Goal: Transaction & Acquisition: Purchase product/service

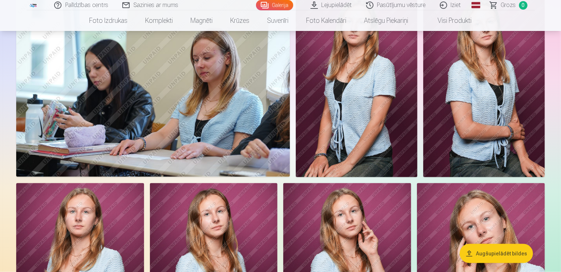
scroll to position [848, 0]
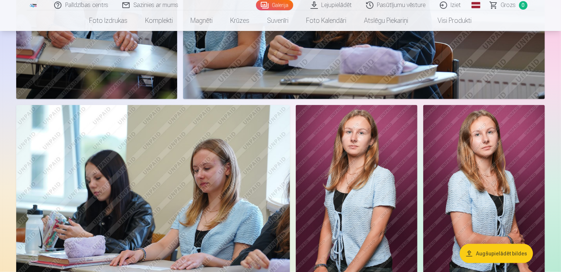
click at [245, 165] on img at bounding box center [153, 196] width 274 height 182
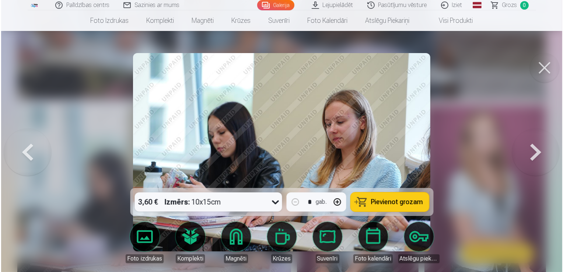
scroll to position [850, 0]
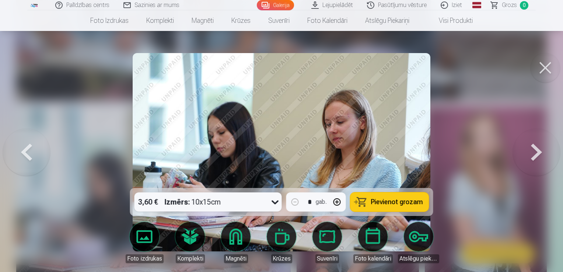
click at [540, 60] on button at bounding box center [545, 67] width 29 height 29
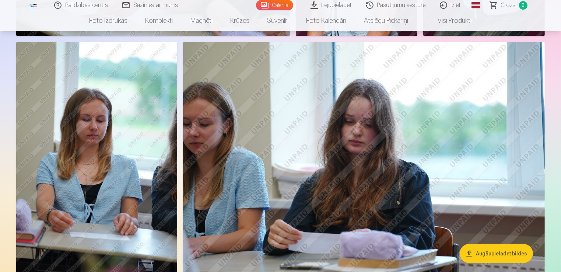
click at [438, 122] on img at bounding box center [364, 162] width 362 height 241
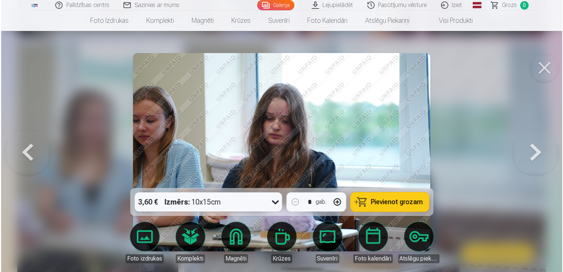
scroll to position [665, 0]
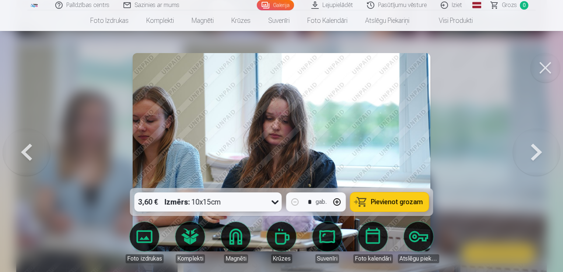
click at [245, 154] on img at bounding box center [281, 152] width 297 height 198
click at [456, 112] on div at bounding box center [281, 136] width 563 height 272
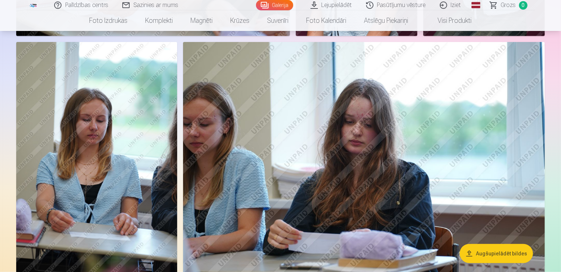
click at [323, 123] on img at bounding box center [364, 162] width 362 height 241
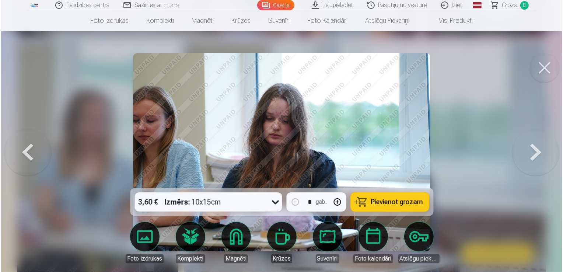
scroll to position [665, 0]
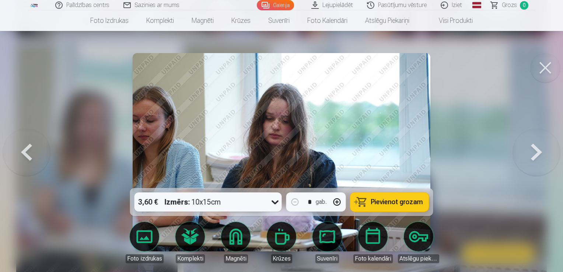
click at [547, 65] on button at bounding box center [545, 67] width 29 height 29
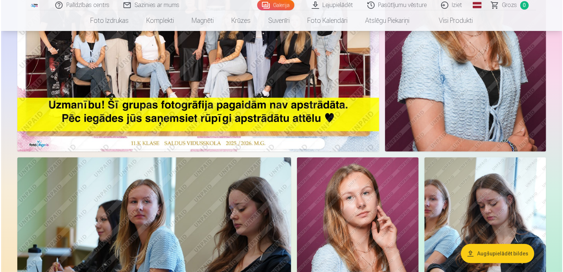
scroll to position [184, 0]
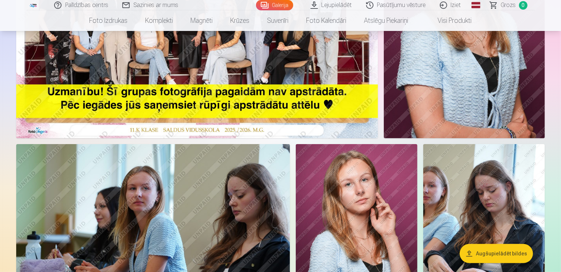
click at [169, 186] on img at bounding box center [153, 235] width 274 height 182
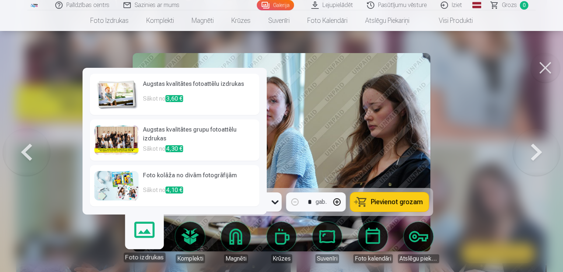
click at [119, 184] on img at bounding box center [116, 185] width 44 height 29
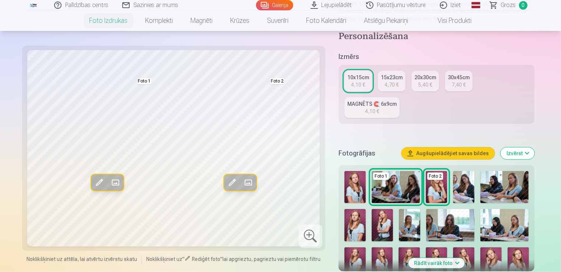
scroll to position [147, 0]
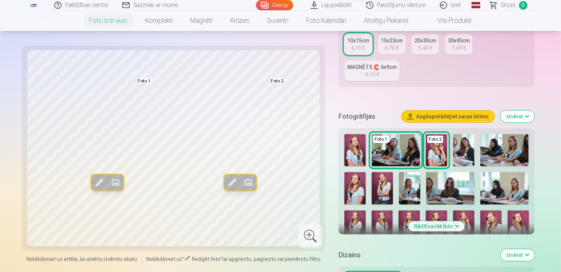
click at [353, 154] on img at bounding box center [355, 150] width 21 height 32
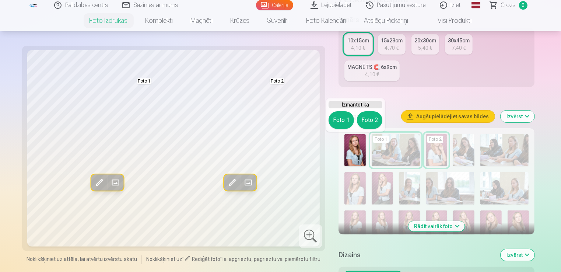
click at [354, 154] on img at bounding box center [355, 150] width 21 height 32
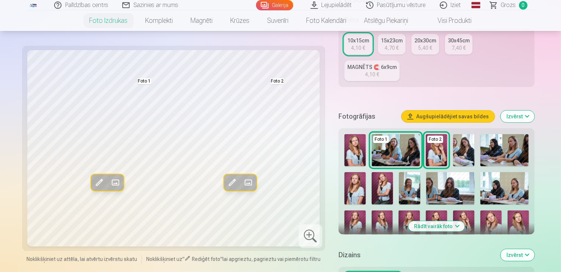
click at [354, 154] on img at bounding box center [355, 150] width 21 height 32
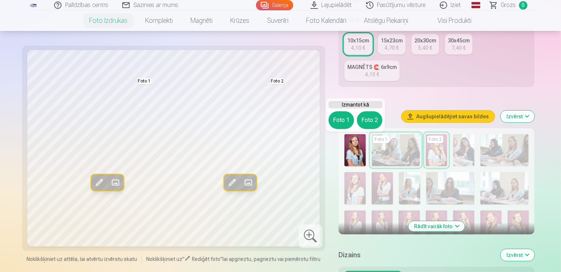
scroll to position [184, 0]
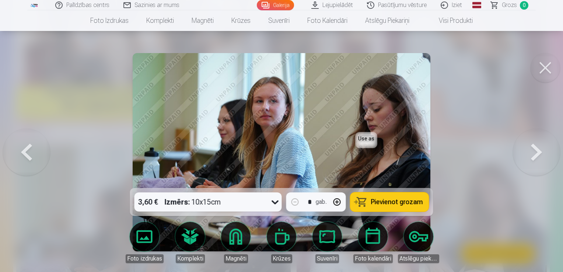
click at [547, 66] on button at bounding box center [545, 67] width 29 height 29
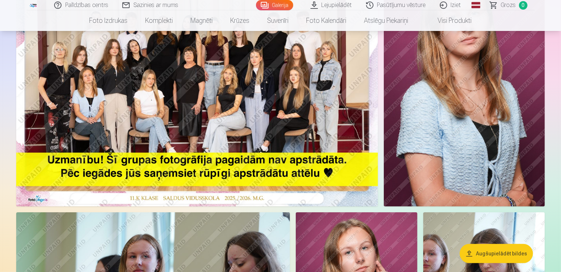
scroll to position [74, 0]
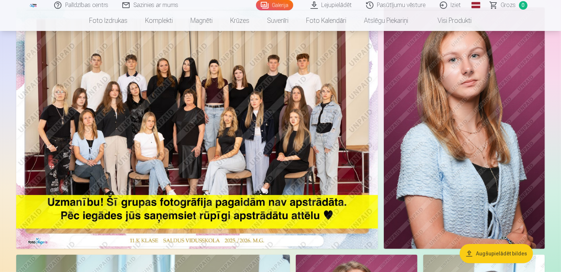
click at [272, 115] on img at bounding box center [197, 127] width 362 height 241
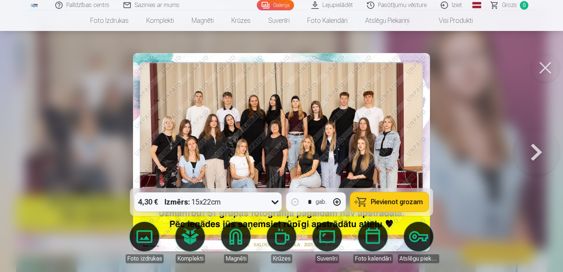
click at [187, 171] on img at bounding box center [281, 152] width 297 height 198
click at [366, 164] on img at bounding box center [281, 152] width 297 height 198
click at [260, 197] on div "4,30 € Izmērs : 15x22cm" at bounding box center [201, 201] width 133 height 19
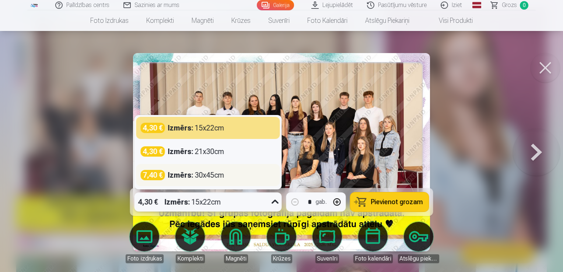
click at [225, 175] on div "7,40 € Izmērs : 30x45cm" at bounding box center [208, 175] width 135 height 10
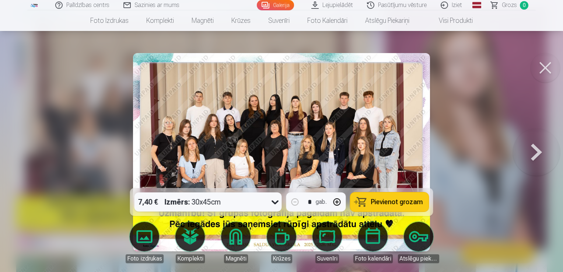
click at [184, 152] on img at bounding box center [281, 152] width 297 height 198
click at [545, 151] on button at bounding box center [536, 152] width 47 height 57
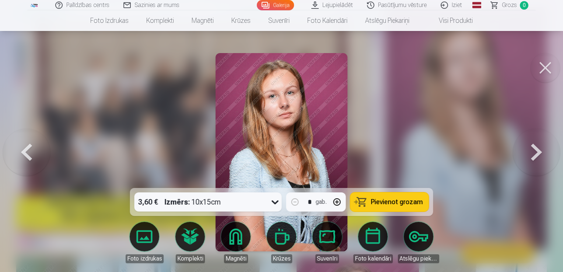
click at [27, 147] on button at bounding box center [26, 152] width 47 height 57
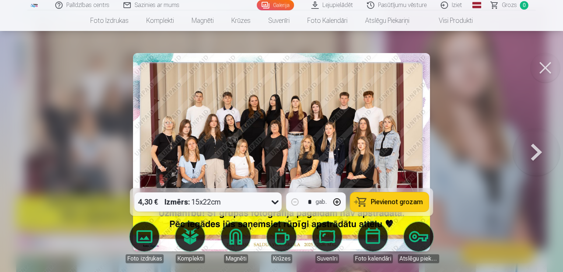
click at [320, 101] on img at bounding box center [281, 152] width 297 height 198
click at [342, 206] on button "button" at bounding box center [337, 202] width 18 height 18
click at [300, 204] on button "button" at bounding box center [295, 202] width 18 height 18
type input "*"
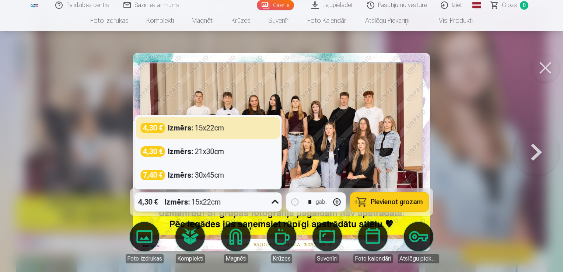
click at [255, 200] on div "4,30 € Izmērs : 15x22cm" at bounding box center [201, 201] width 133 height 19
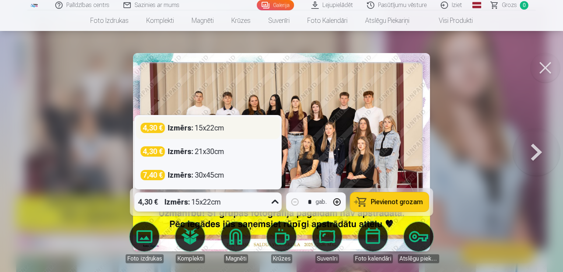
click at [225, 133] on div "4,30 € Izmērs : 15x22cm" at bounding box center [208, 128] width 144 height 22
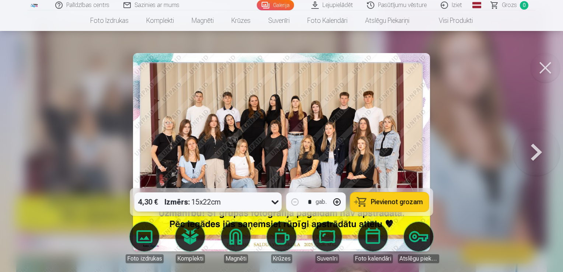
click at [534, 154] on button at bounding box center [536, 152] width 47 height 57
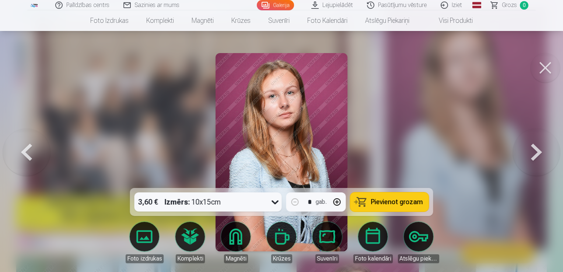
click at [20, 152] on button at bounding box center [26, 152] width 47 height 57
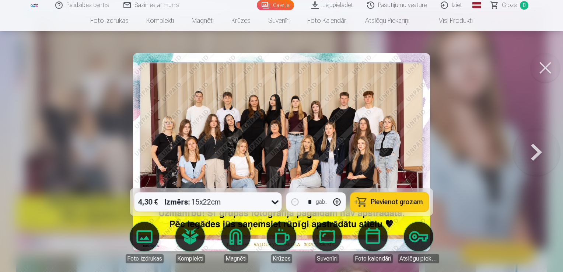
click at [367, 203] on button "Pievienot grozam" at bounding box center [390, 201] width 79 height 19
click at [529, 155] on button at bounding box center [536, 152] width 47 height 57
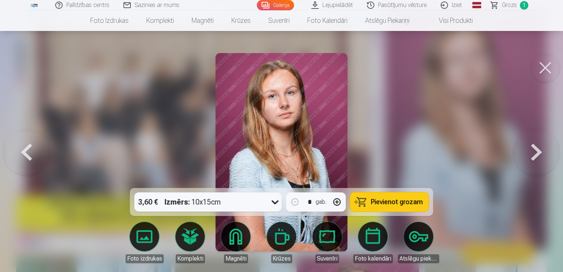
click at [534, 154] on button at bounding box center [536, 152] width 47 height 57
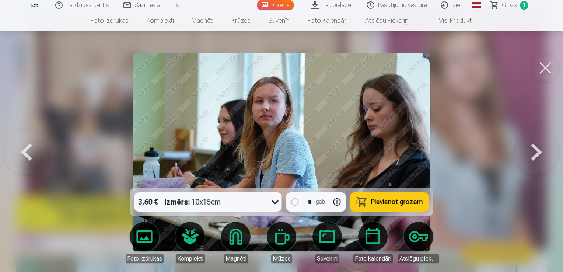
click at [534, 154] on button at bounding box center [536, 152] width 47 height 57
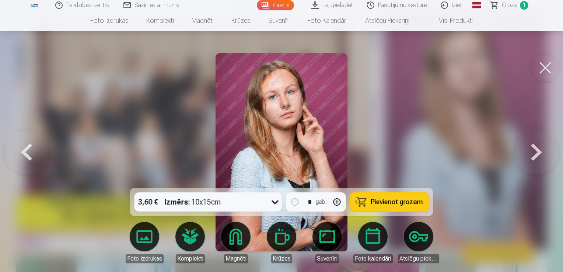
click at [35, 159] on button at bounding box center [26, 152] width 47 height 57
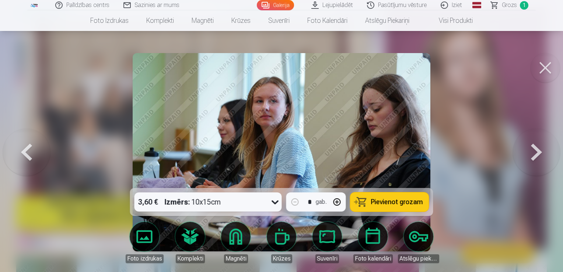
click at [35, 159] on button at bounding box center [26, 152] width 47 height 57
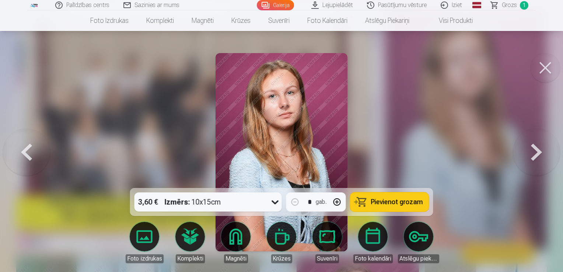
click at [377, 204] on span "Pievienot grozam" at bounding box center [397, 202] width 52 height 7
click at [540, 167] on button at bounding box center [536, 152] width 47 height 57
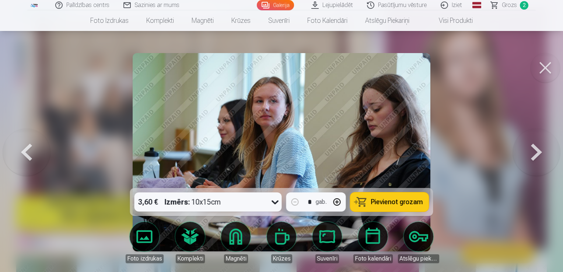
drag, startPoint x: 540, startPoint y: 167, endPoint x: 361, endPoint y: 167, distance: 178.4
click at [538, 167] on button at bounding box center [536, 152] width 47 height 57
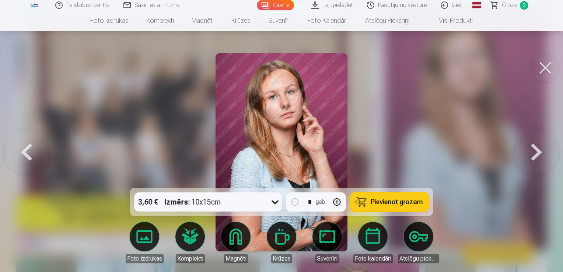
click at [29, 154] on button at bounding box center [26, 152] width 47 height 57
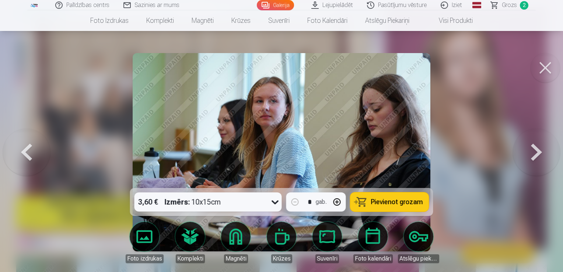
click at [364, 200] on button "Pievienot grozam" at bounding box center [390, 201] width 79 height 19
click at [543, 161] on button at bounding box center [536, 152] width 47 height 57
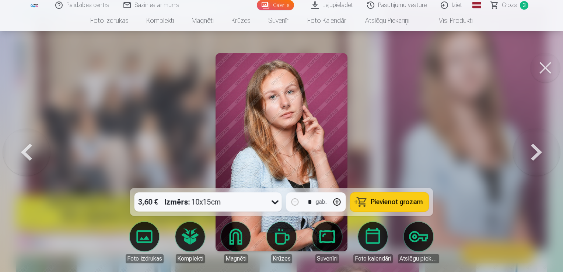
click at [543, 161] on button at bounding box center [536, 152] width 47 height 57
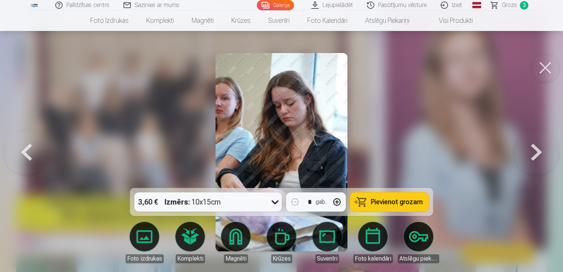
click at [533, 159] on button at bounding box center [536, 152] width 47 height 57
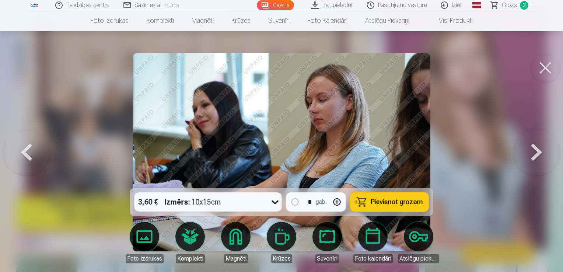
click at [533, 159] on button at bounding box center [536, 152] width 47 height 57
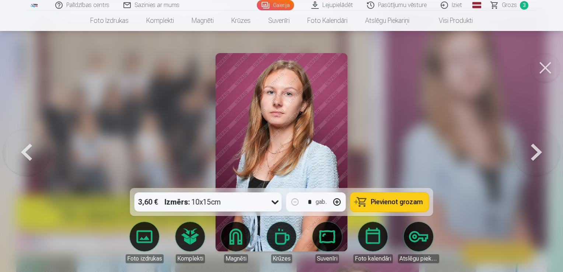
click at [533, 159] on button at bounding box center [536, 152] width 47 height 57
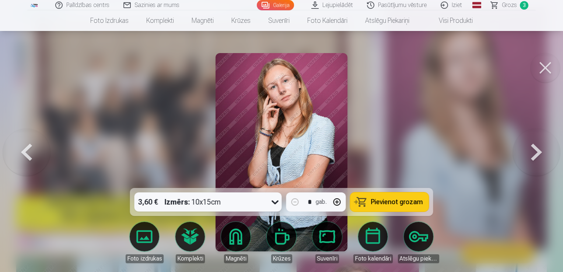
click at [533, 159] on button at bounding box center [536, 152] width 47 height 57
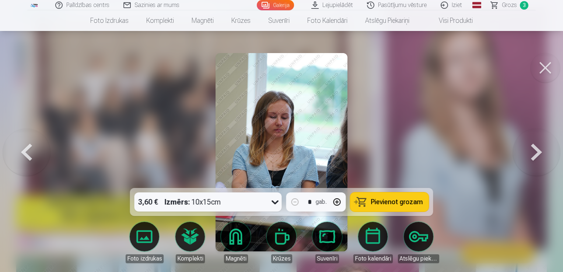
click at [533, 159] on button at bounding box center [536, 152] width 47 height 57
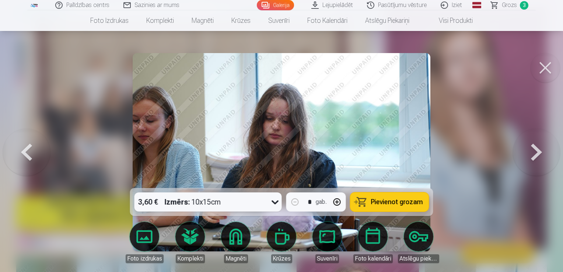
click at [11, 153] on button at bounding box center [26, 152] width 47 height 57
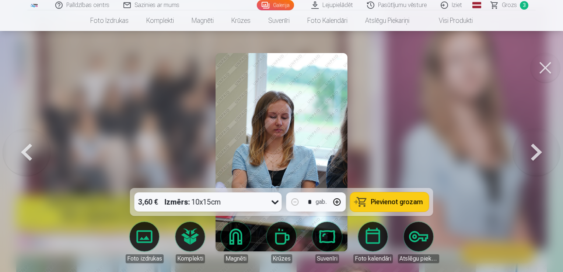
click at [17, 150] on button at bounding box center [26, 152] width 47 height 57
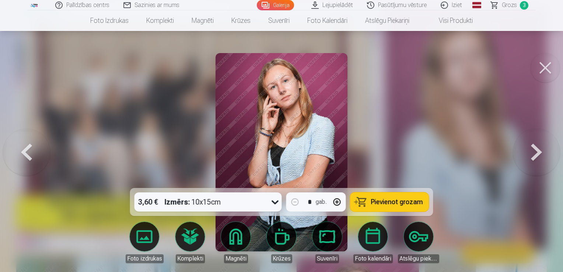
click at [529, 162] on button at bounding box center [536, 152] width 47 height 57
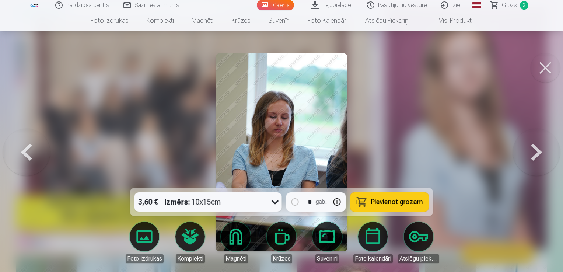
click at [529, 162] on button at bounding box center [536, 152] width 47 height 57
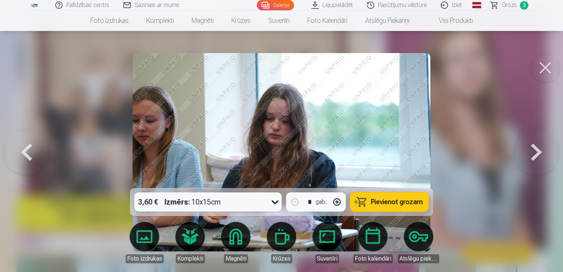
click at [25, 153] on button at bounding box center [26, 152] width 47 height 57
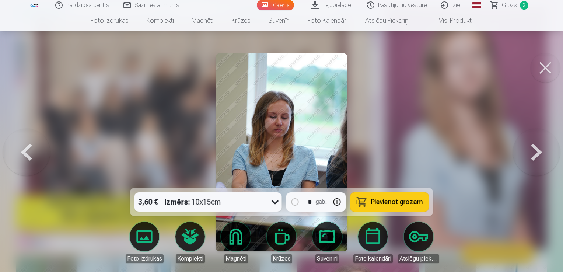
click at [531, 153] on button at bounding box center [536, 152] width 47 height 57
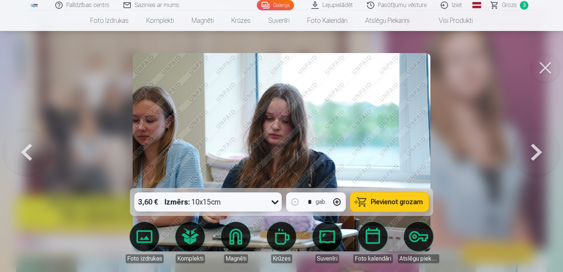
click at [531, 153] on button at bounding box center [536, 152] width 47 height 57
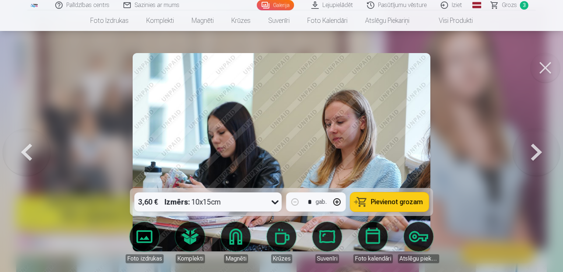
click at [532, 153] on button at bounding box center [536, 152] width 47 height 57
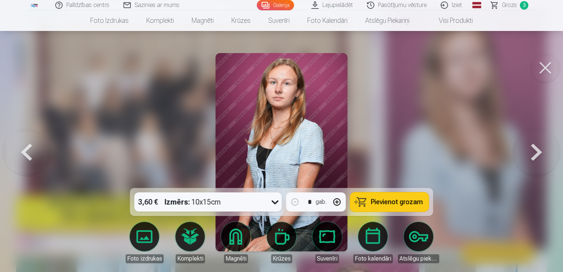
click at [532, 153] on button at bounding box center [536, 152] width 47 height 57
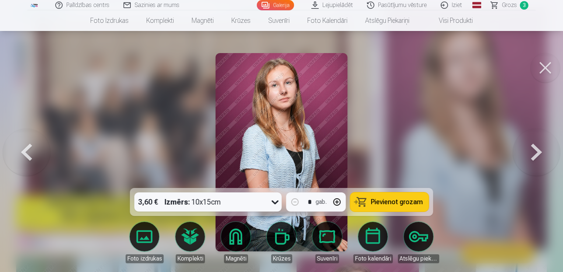
click at [532, 153] on button at bounding box center [536, 152] width 47 height 57
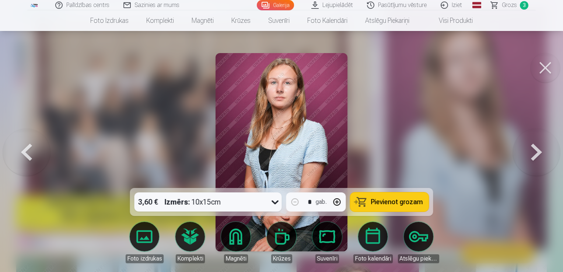
click at [532, 153] on button at bounding box center [536, 152] width 47 height 57
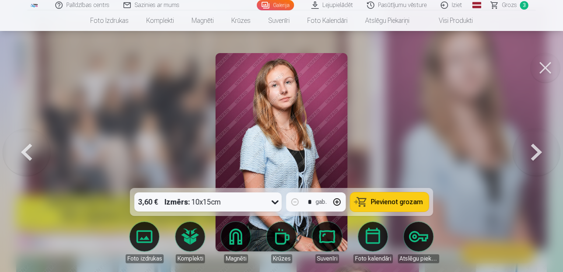
click at [532, 153] on button at bounding box center [536, 152] width 47 height 57
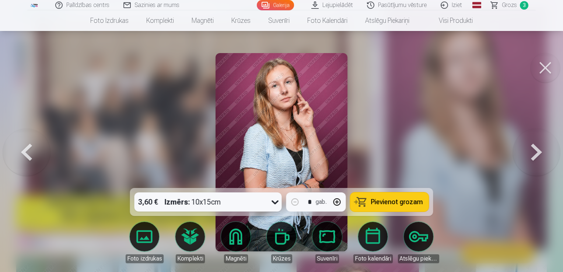
click at [532, 153] on button at bounding box center [536, 152] width 47 height 57
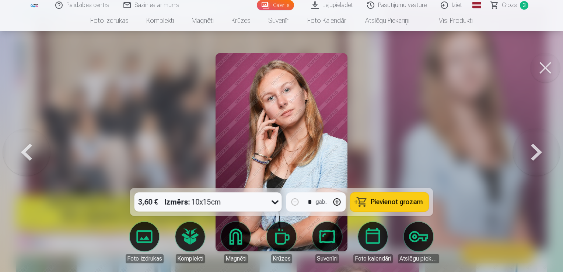
click at [532, 153] on button at bounding box center [536, 152] width 47 height 57
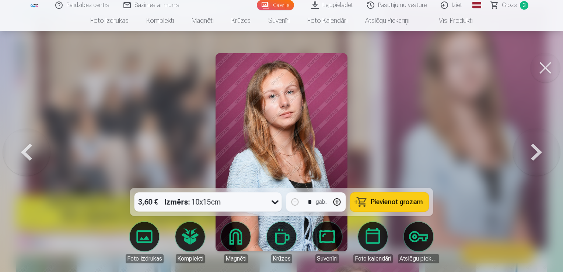
click at [532, 153] on button at bounding box center [536, 152] width 47 height 57
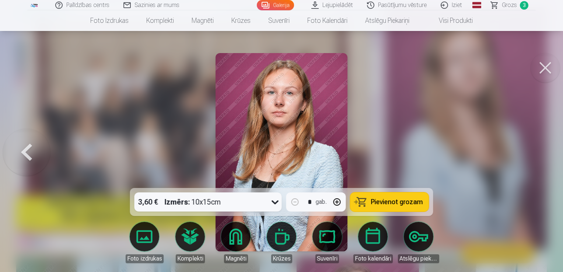
click at [532, 153] on div at bounding box center [281, 136] width 563 height 272
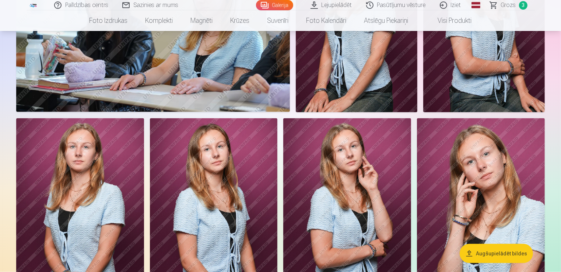
scroll to position [1069, 0]
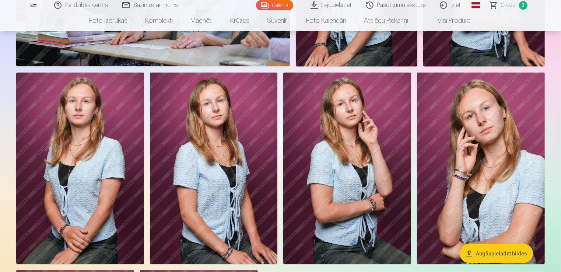
click at [238, 184] on img at bounding box center [214, 169] width 128 height 192
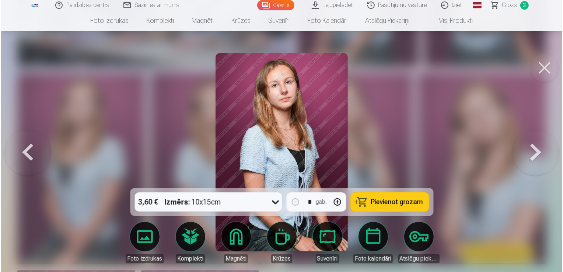
scroll to position [1072, 0]
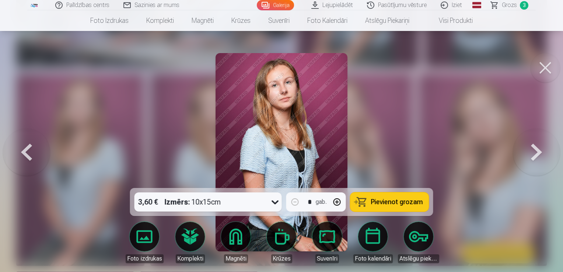
click at [369, 203] on button "Pievienot grozam" at bounding box center [390, 201] width 79 height 19
click at [545, 70] on button at bounding box center [545, 67] width 29 height 29
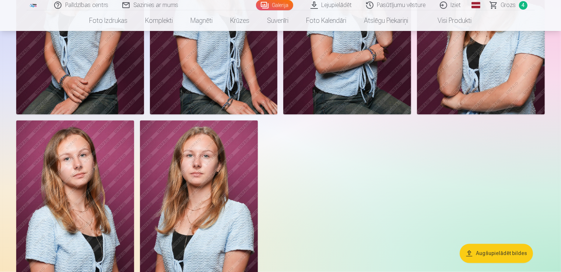
scroll to position [1290, 0]
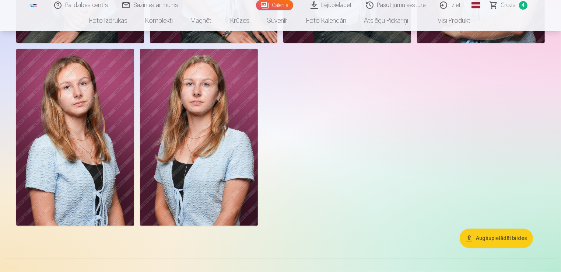
click at [236, 142] on img at bounding box center [199, 137] width 118 height 177
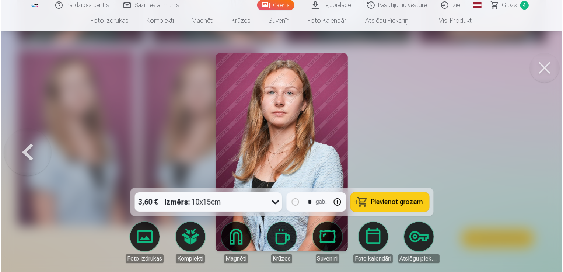
scroll to position [1293, 0]
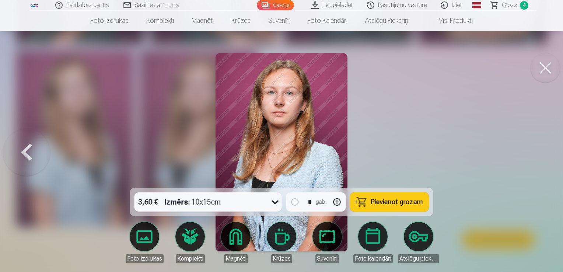
click at [545, 69] on button at bounding box center [545, 67] width 29 height 29
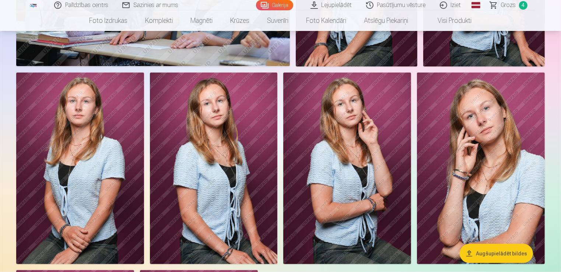
scroll to position [1106, 0]
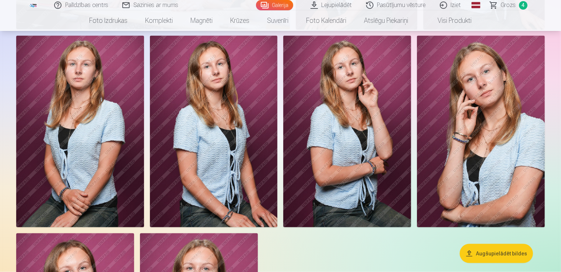
click at [451, 143] on img at bounding box center [481, 132] width 128 height 192
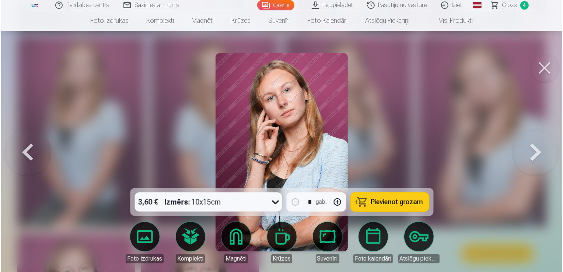
scroll to position [1109, 0]
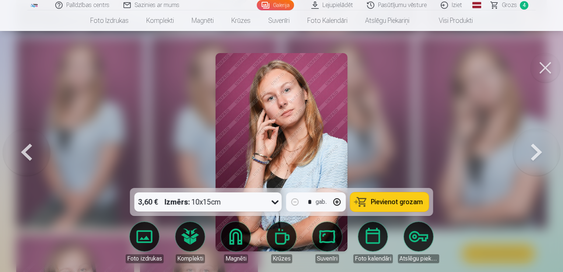
click at [546, 67] on button at bounding box center [545, 67] width 29 height 29
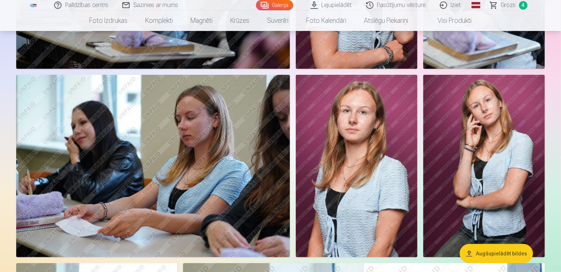
scroll to position [479, 0]
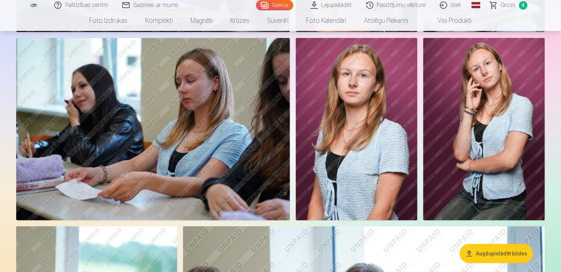
click at [513, 151] on img at bounding box center [484, 129] width 122 height 182
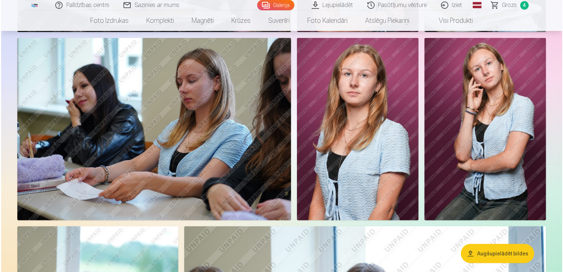
scroll to position [480, 0]
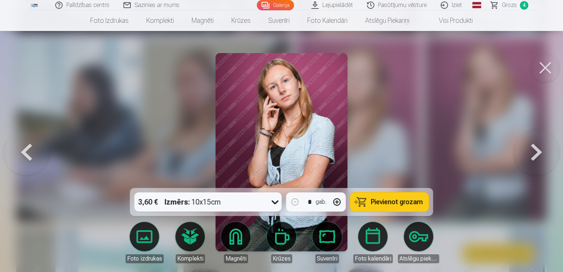
click at [546, 67] on button at bounding box center [545, 67] width 29 height 29
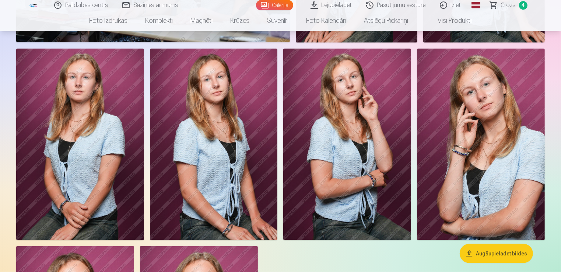
scroll to position [1106, 0]
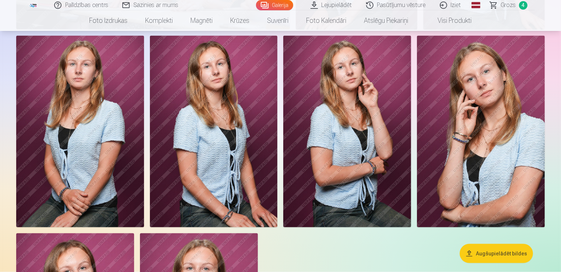
click at [518, 112] on img at bounding box center [481, 132] width 128 height 192
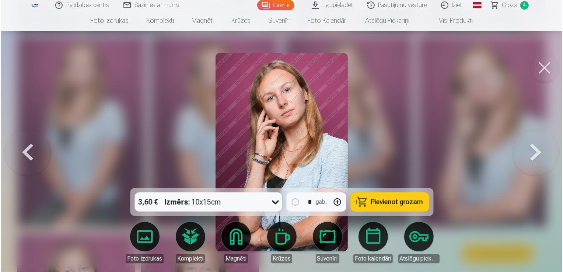
scroll to position [1109, 0]
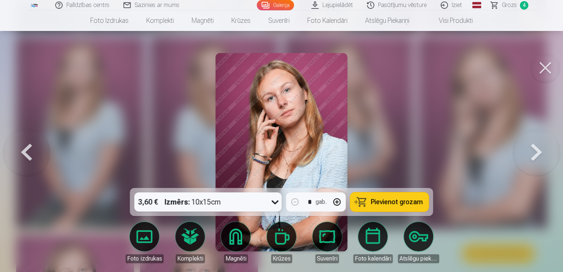
click at [552, 62] on button at bounding box center [545, 67] width 29 height 29
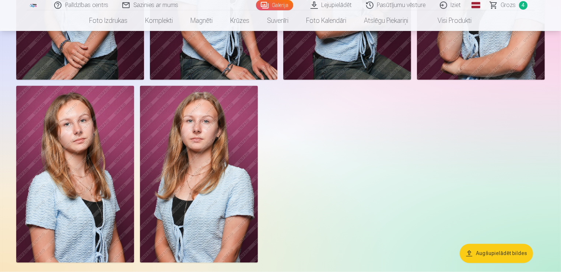
click at [238, 162] on img at bounding box center [199, 174] width 118 height 177
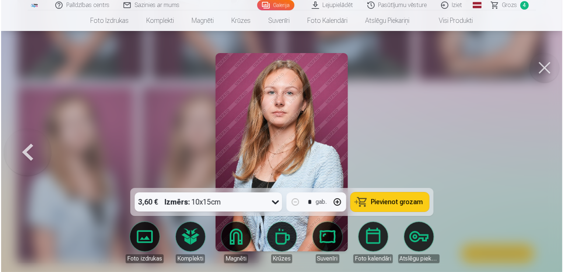
scroll to position [1256, 0]
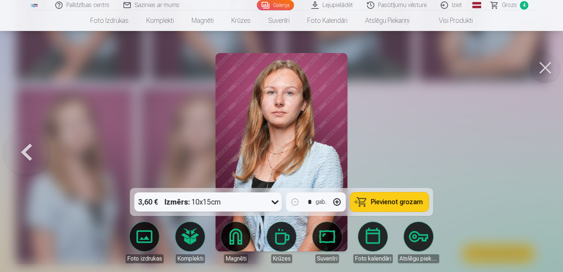
click at [550, 58] on button at bounding box center [545, 67] width 29 height 29
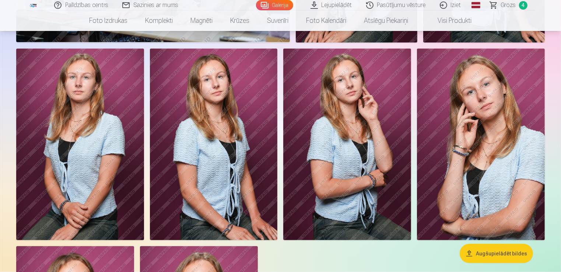
scroll to position [1106, 0]
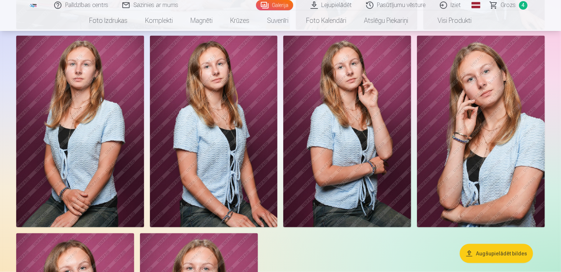
click at [261, 149] on img at bounding box center [214, 132] width 128 height 192
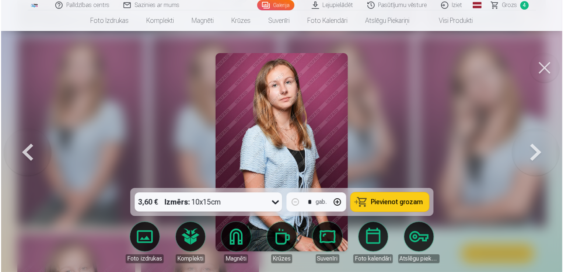
scroll to position [1109, 0]
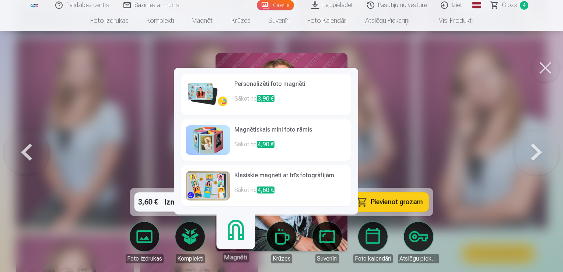
click at [205, 89] on img at bounding box center [208, 94] width 44 height 29
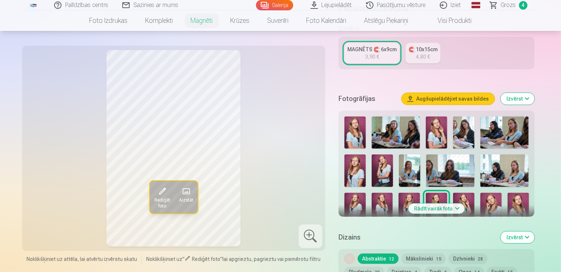
scroll to position [184, 0]
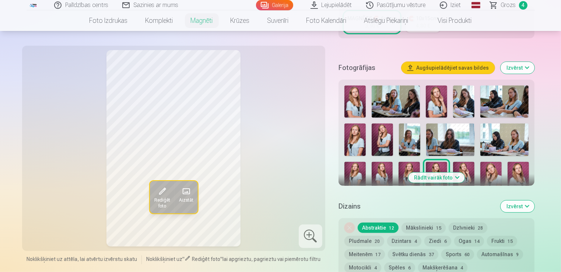
click at [409, 102] on img at bounding box center [396, 102] width 48 height 32
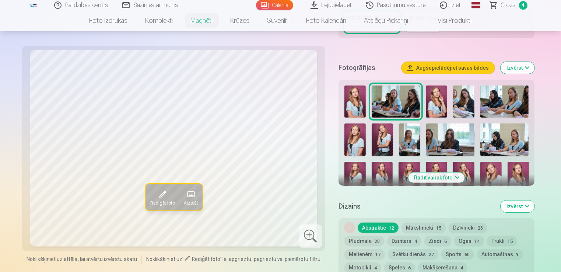
click at [354, 113] on img at bounding box center [355, 102] width 21 height 32
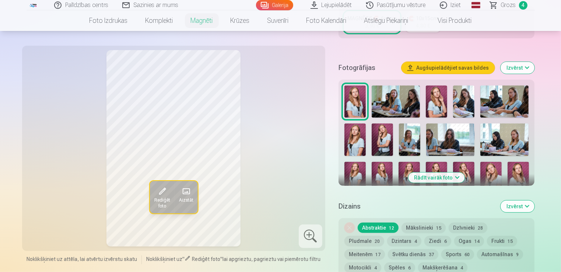
click at [432, 107] on img at bounding box center [436, 102] width 21 height 32
click at [352, 108] on img at bounding box center [355, 102] width 21 height 32
click at [356, 140] on img at bounding box center [355, 139] width 21 height 32
click at [383, 139] on img at bounding box center [382, 139] width 21 height 32
click at [362, 110] on img at bounding box center [355, 102] width 21 height 32
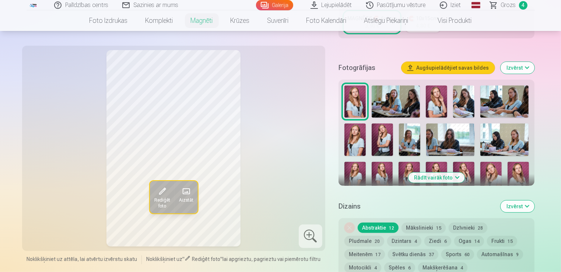
click at [488, 168] on img at bounding box center [491, 178] width 21 height 32
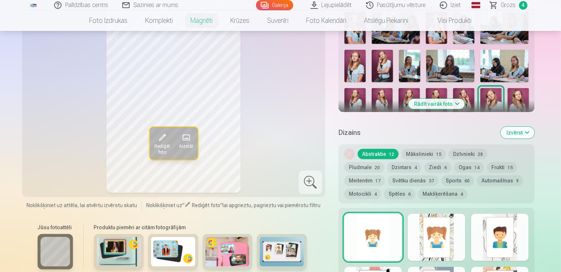
click at [522, 100] on img at bounding box center [518, 104] width 21 height 32
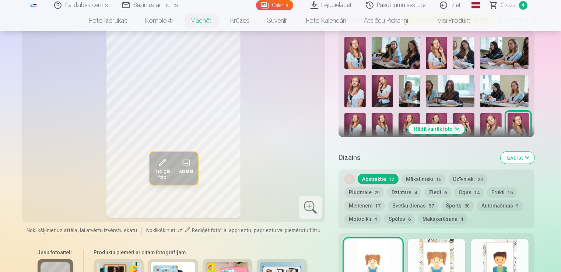
scroll to position [184, 0]
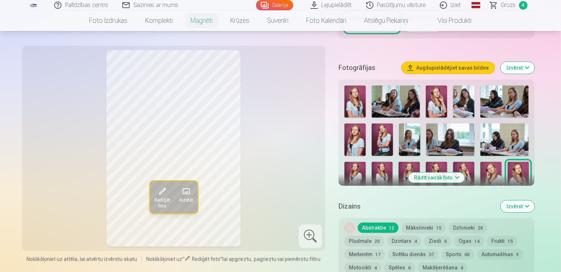
click at [465, 165] on img at bounding box center [463, 178] width 21 height 32
click at [436, 166] on img at bounding box center [436, 178] width 21 height 32
click at [405, 169] on img at bounding box center [409, 178] width 21 height 32
click at [390, 171] on img at bounding box center [382, 178] width 21 height 32
click at [357, 174] on img at bounding box center [355, 178] width 21 height 32
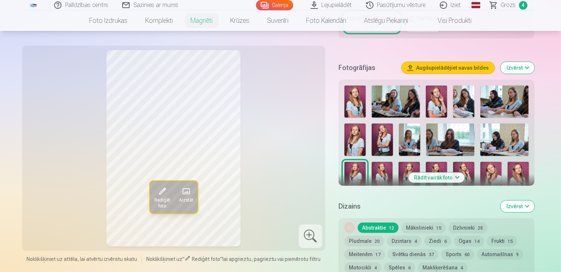
click at [437, 166] on img at bounding box center [436, 178] width 21 height 32
click at [363, 97] on img at bounding box center [355, 102] width 21 height 32
click at [413, 167] on img at bounding box center [409, 178] width 21 height 32
click at [439, 165] on img at bounding box center [436, 178] width 21 height 32
click at [351, 103] on img at bounding box center [355, 102] width 21 height 32
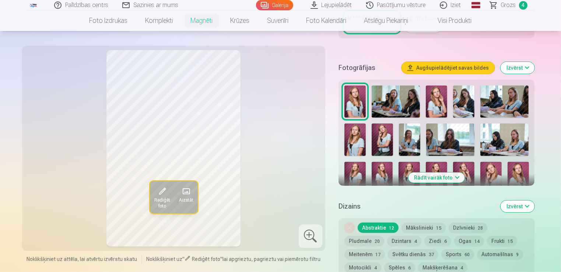
click at [439, 165] on img at bounding box center [436, 178] width 21 height 32
click at [348, 101] on img at bounding box center [355, 102] width 21 height 32
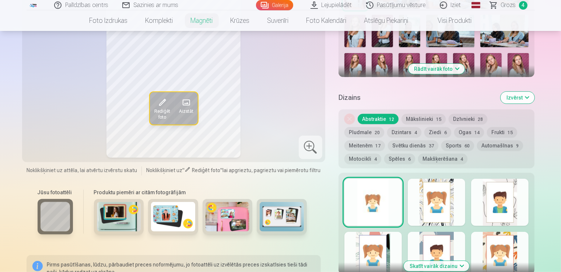
scroll to position [295, 0]
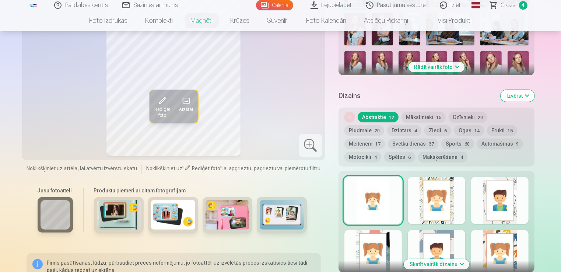
click at [437, 194] on div at bounding box center [436, 200] width 57 height 47
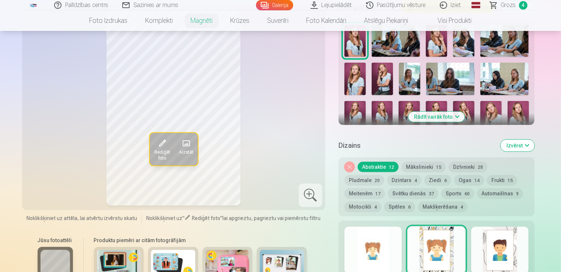
scroll to position [258, 0]
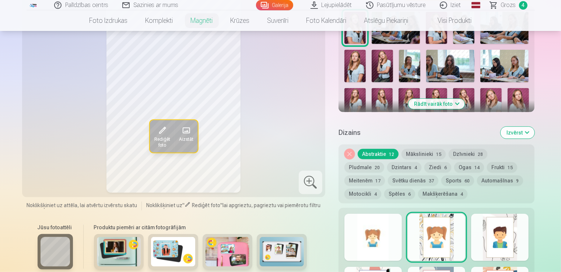
click at [494, 234] on div at bounding box center [499, 237] width 57 height 47
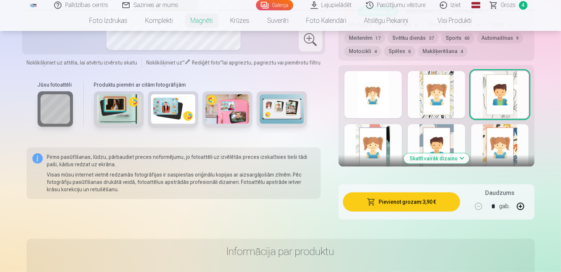
scroll to position [405, 0]
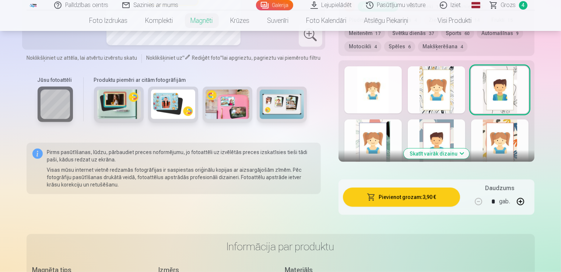
click at [457, 156] on button "Skatīt vairāk dizainu" at bounding box center [437, 154] width 66 height 10
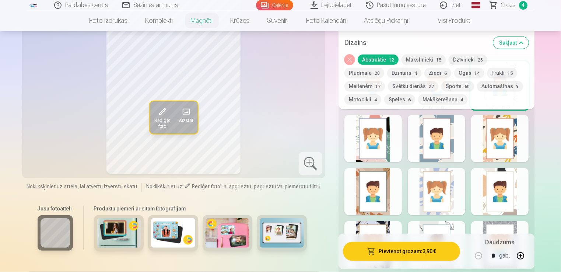
scroll to position [479, 0]
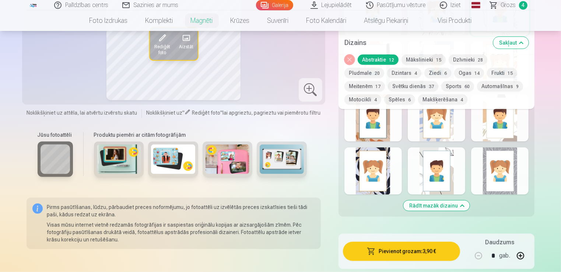
click at [379, 168] on div at bounding box center [373, 170] width 57 height 47
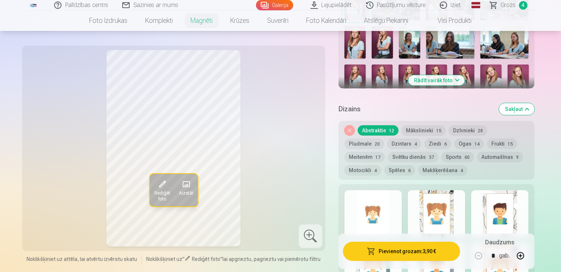
scroll to position [295, 0]
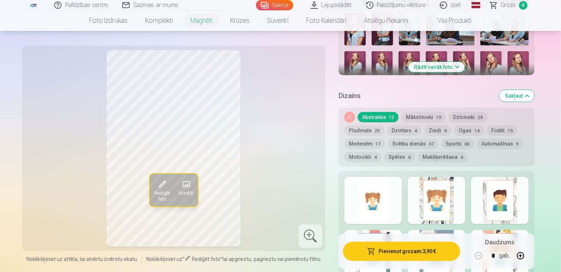
click at [428, 119] on button "Mākslinieki 15" at bounding box center [424, 117] width 44 height 10
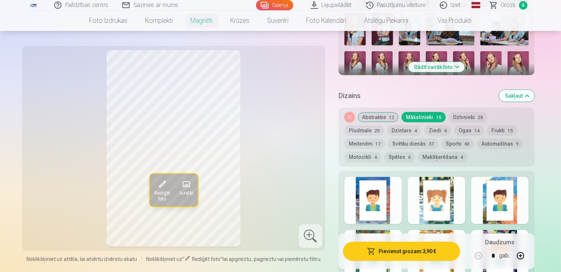
click at [437, 186] on div at bounding box center [436, 200] width 57 height 47
click at [383, 209] on div at bounding box center [373, 200] width 57 height 47
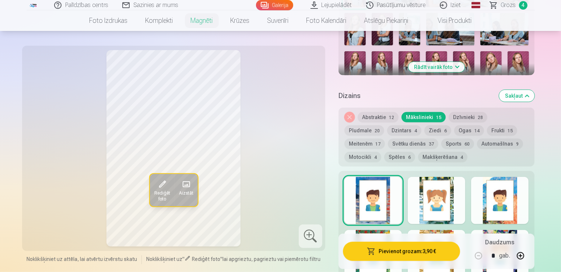
click at [506, 204] on div at bounding box center [499, 200] width 57 height 47
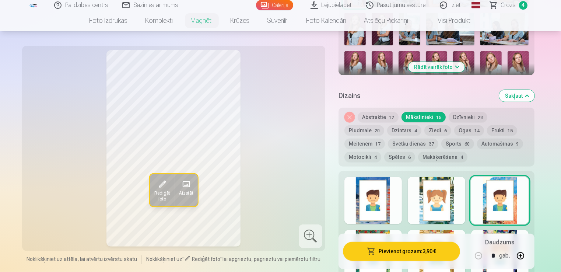
click at [463, 114] on button "Dzīvnieki 28" at bounding box center [468, 117] width 39 height 10
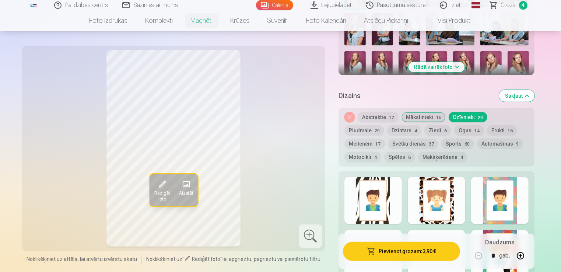
click at [434, 196] on div at bounding box center [436, 200] width 57 height 47
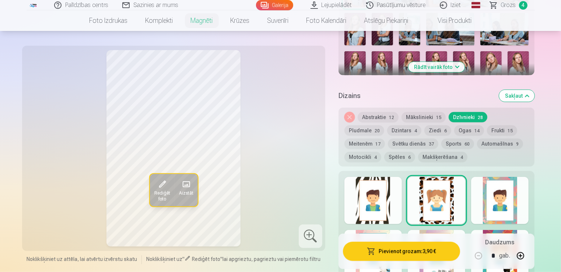
click at [523, 210] on div at bounding box center [499, 200] width 57 height 47
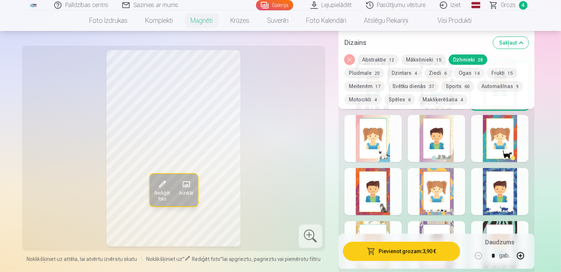
scroll to position [442, 0]
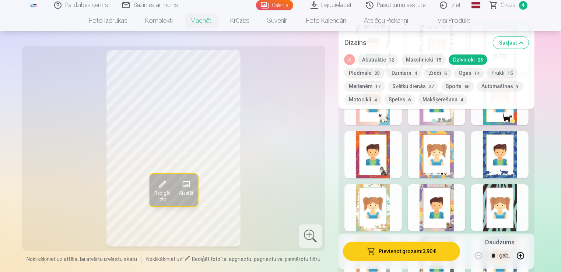
click at [502, 162] on div at bounding box center [499, 154] width 57 height 47
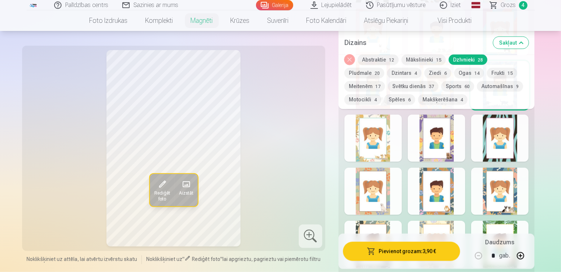
scroll to position [516, 0]
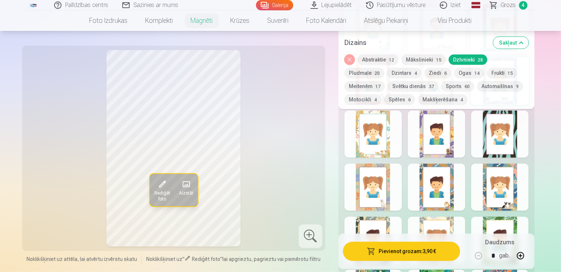
click at [448, 184] on div at bounding box center [436, 187] width 57 height 47
click at [485, 188] on div at bounding box center [499, 187] width 57 height 47
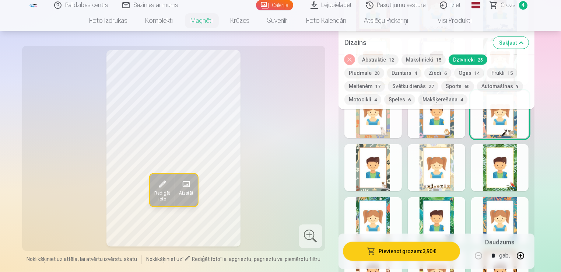
scroll to position [590, 0]
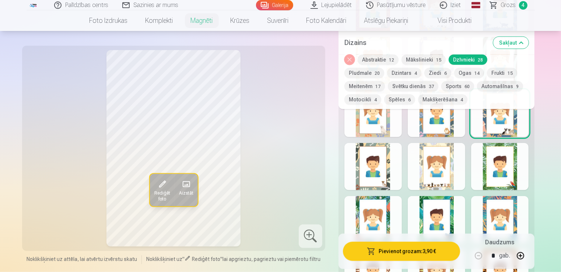
click at [436, 184] on div at bounding box center [436, 166] width 57 height 47
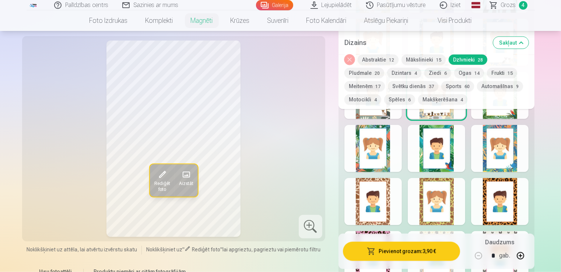
scroll to position [663, 0]
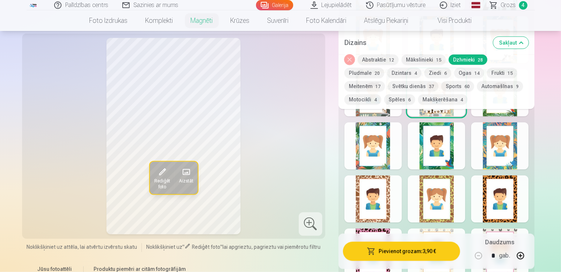
click at [391, 202] on div at bounding box center [373, 198] width 57 height 47
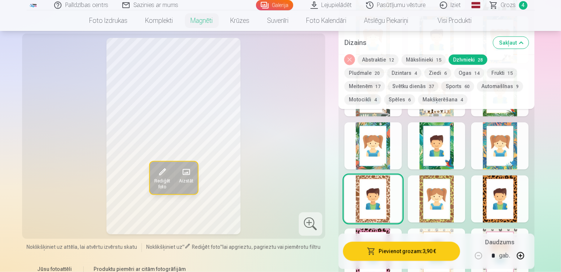
click at [498, 202] on div at bounding box center [499, 198] width 57 height 47
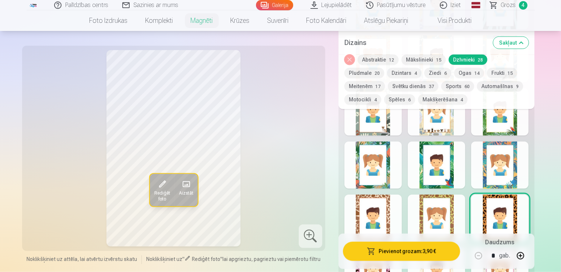
scroll to position [627, 0]
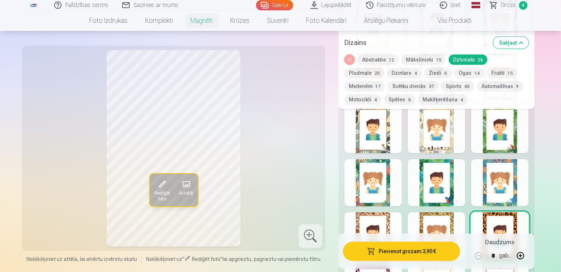
click at [487, 75] on button "Frukti 15" at bounding box center [502, 73] width 30 height 10
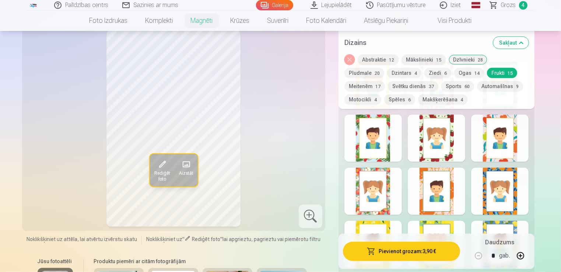
scroll to position [405, 0]
click at [385, 81] on button "Meitenēm 17" at bounding box center [365, 86] width 41 height 10
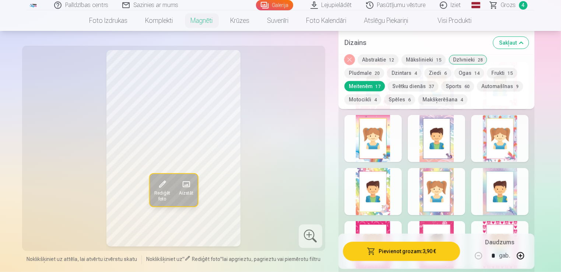
click at [453, 138] on div at bounding box center [436, 138] width 57 height 47
click at [508, 142] on div at bounding box center [499, 138] width 57 height 47
click at [443, 140] on div at bounding box center [436, 138] width 57 height 47
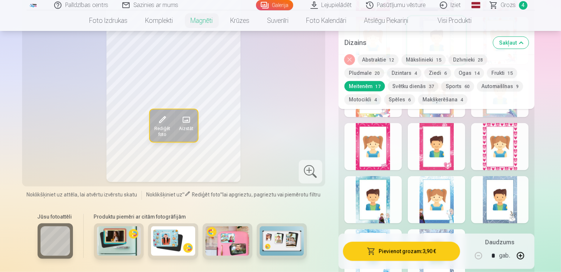
scroll to position [516, 0]
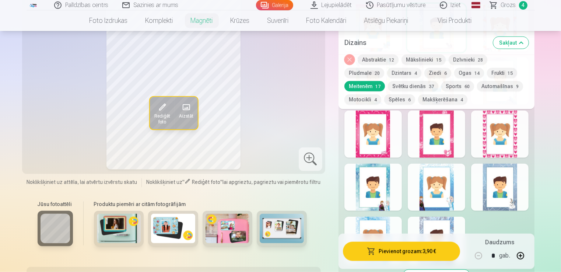
click at [421, 148] on div at bounding box center [436, 134] width 57 height 47
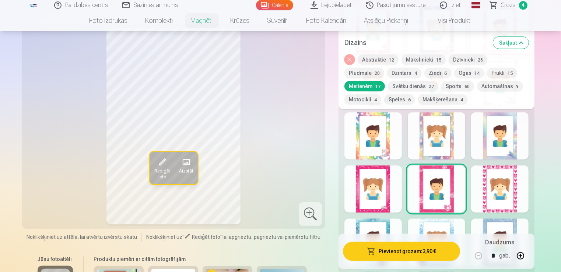
scroll to position [479, 0]
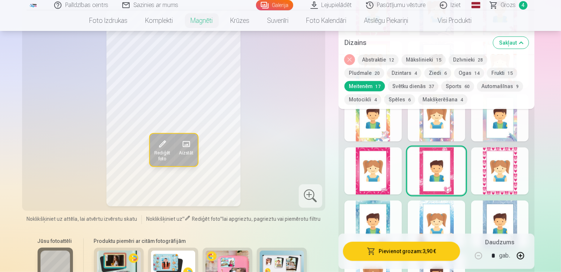
click at [480, 172] on div at bounding box center [499, 170] width 57 height 47
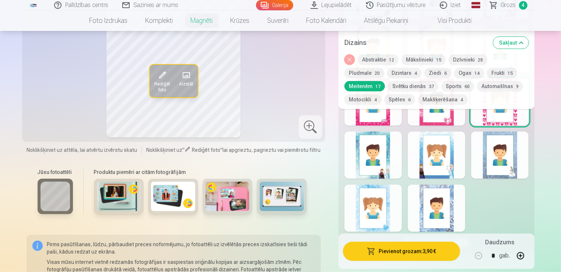
scroll to position [553, 0]
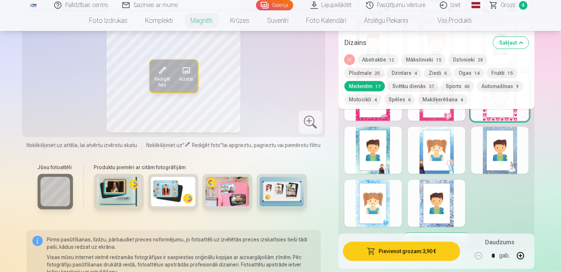
click at [394, 167] on div at bounding box center [373, 150] width 57 height 47
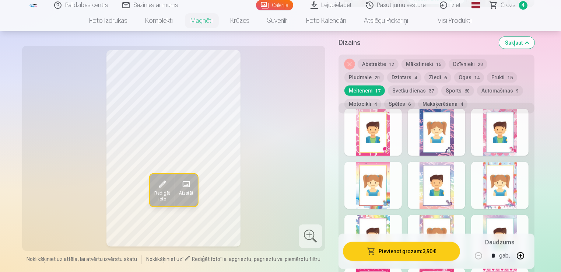
scroll to position [332, 0]
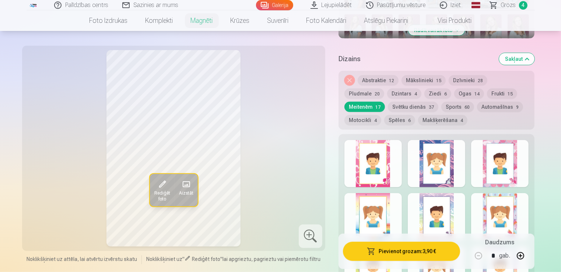
click at [418, 123] on button "Makšķerēšana 4" at bounding box center [442, 120] width 49 height 10
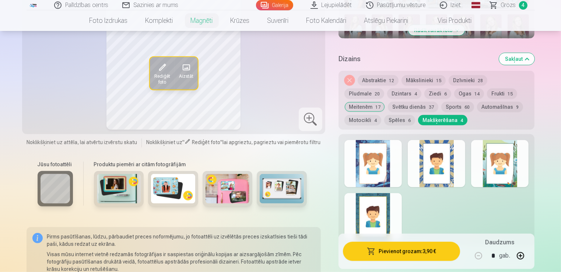
click at [392, 82] on span "12" at bounding box center [391, 80] width 5 height 5
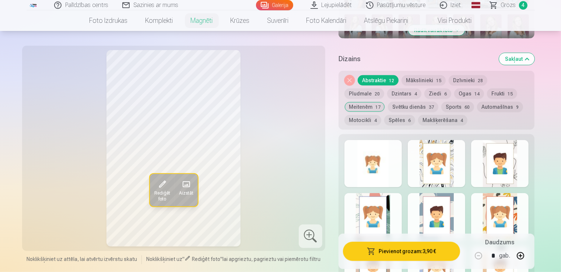
click at [387, 155] on div at bounding box center [373, 163] width 57 height 47
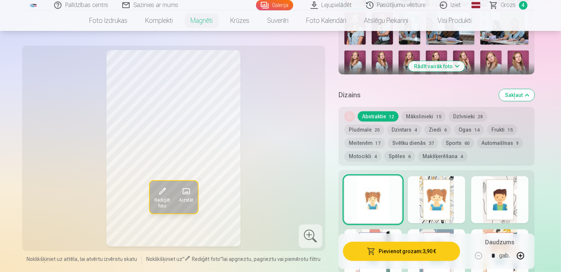
scroll to position [295, 0]
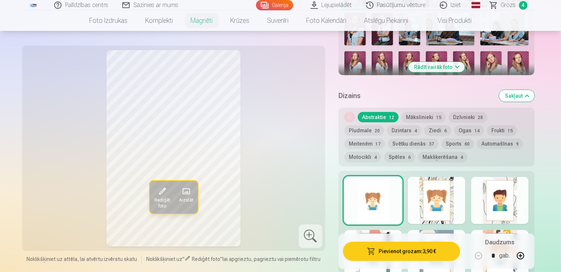
click at [388, 142] on button "Svētku dienās 37" at bounding box center [413, 144] width 50 height 10
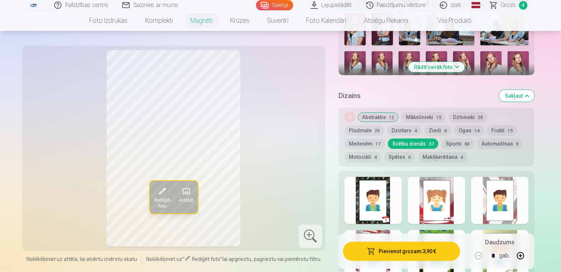
click at [422, 195] on div at bounding box center [436, 200] width 57 height 47
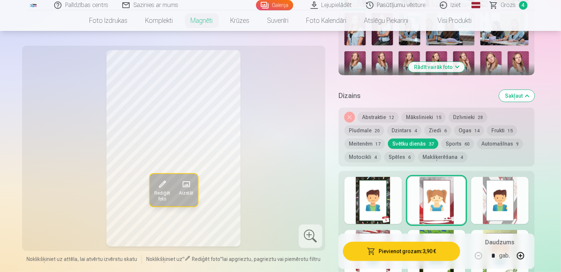
click at [509, 203] on div at bounding box center [499, 200] width 57 height 47
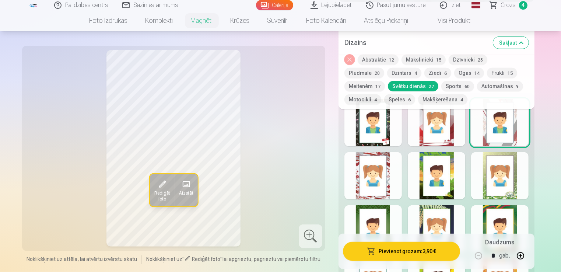
scroll to position [369, 0]
click at [375, 128] on div at bounding box center [373, 122] width 57 height 47
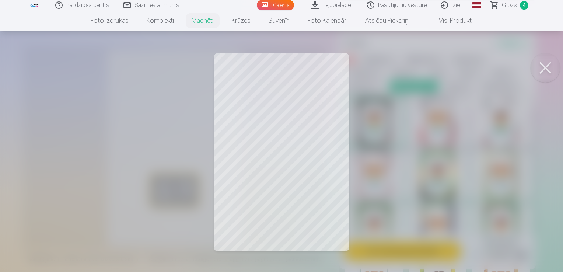
click at [272, 215] on div at bounding box center [281, 136] width 563 height 272
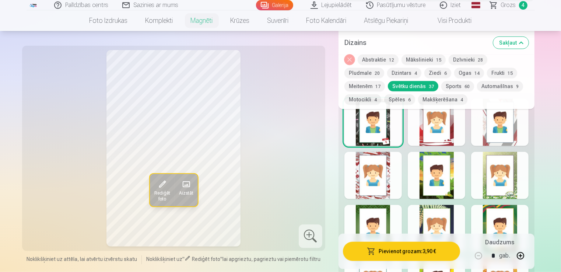
click at [392, 170] on div at bounding box center [373, 175] width 57 height 47
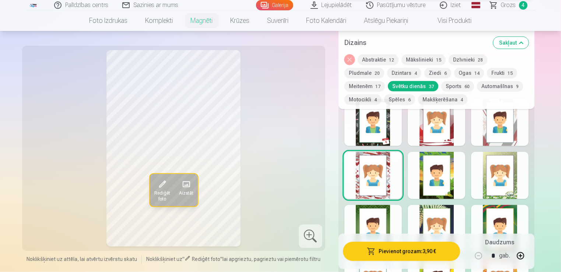
click at [460, 182] on div at bounding box center [436, 175] width 57 height 47
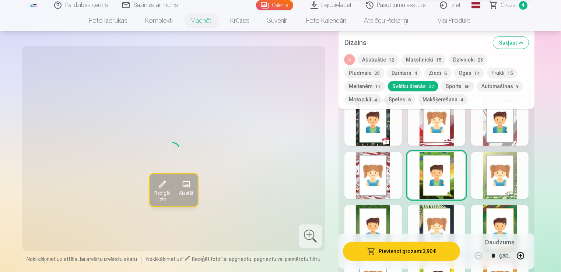
click at [505, 185] on div at bounding box center [499, 175] width 57 height 47
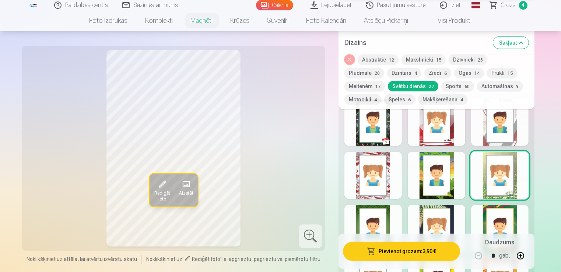
click at [460, 185] on div at bounding box center [436, 175] width 57 height 47
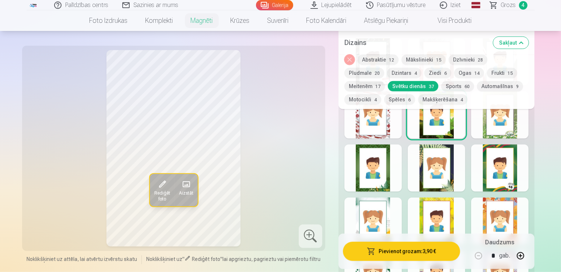
scroll to position [442, 0]
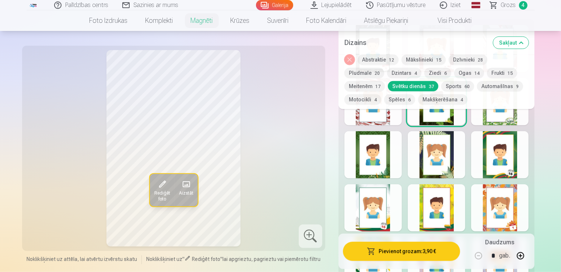
click at [391, 177] on div at bounding box center [373, 154] width 57 height 47
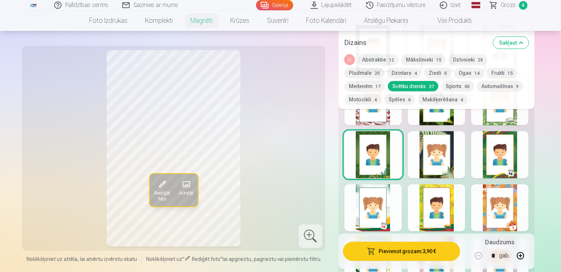
click at [453, 196] on div at bounding box center [436, 207] width 57 height 47
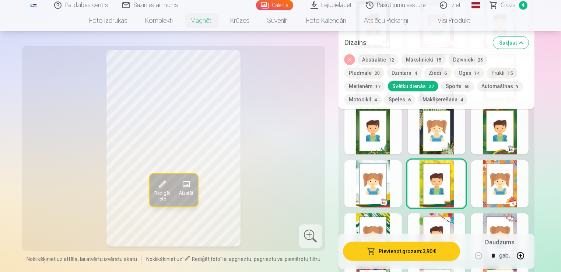
scroll to position [479, 0]
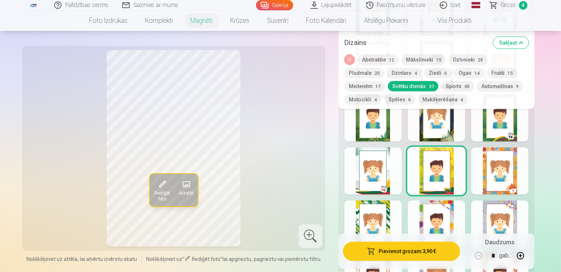
click at [491, 172] on div at bounding box center [499, 170] width 57 height 47
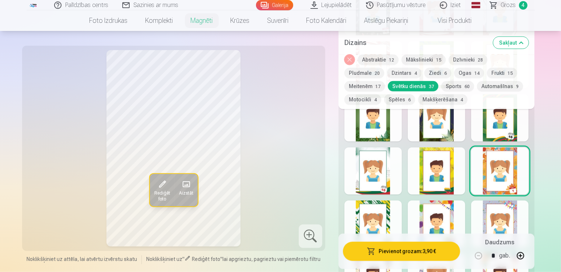
click at [501, 135] on div at bounding box center [499, 117] width 57 height 47
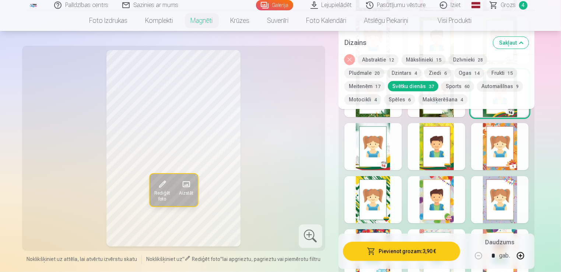
scroll to position [553, 0]
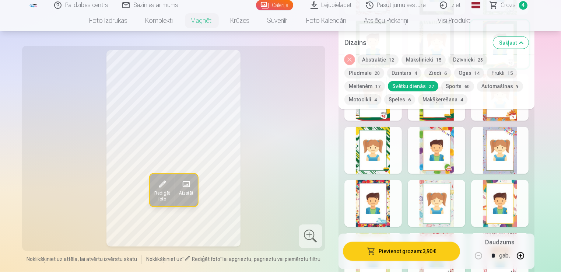
click at [378, 165] on div at bounding box center [373, 150] width 57 height 47
click at [435, 160] on div at bounding box center [436, 150] width 57 height 47
click at [485, 160] on div at bounding box center [499, 150] width 57 height 47
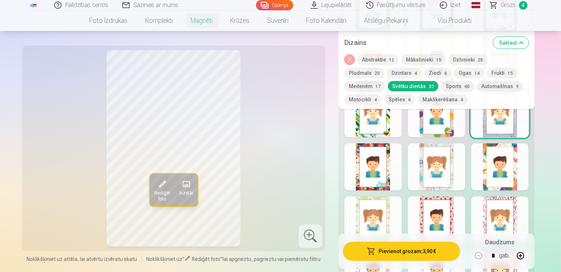
scroll to position [590, 0]
click at [398, 184] on div at bounding box center [373, 166] width 57 height 47
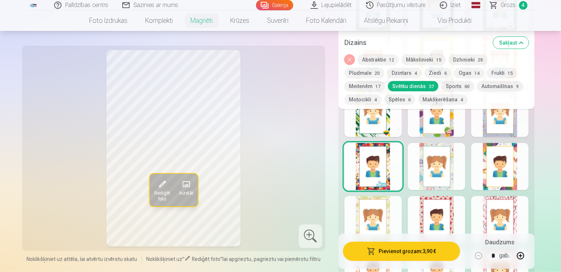
click at [444, 181] on div at bounding box center [436, 166] width 57 height 47
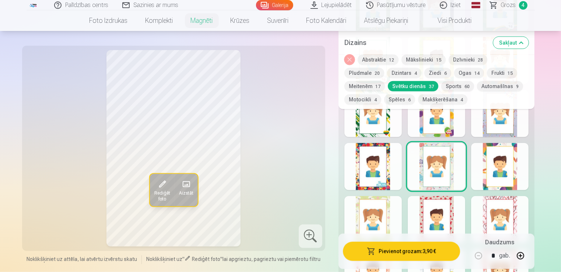
click at [484, 178] on div at bounding box center [499, 166] width 57 height 47
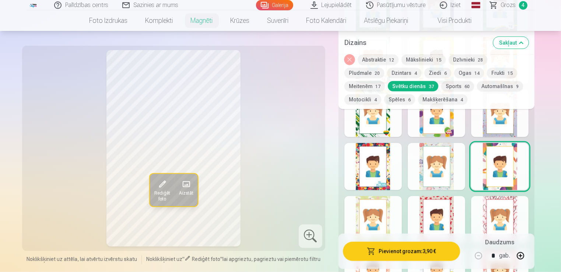
scroll to position [663, 0]
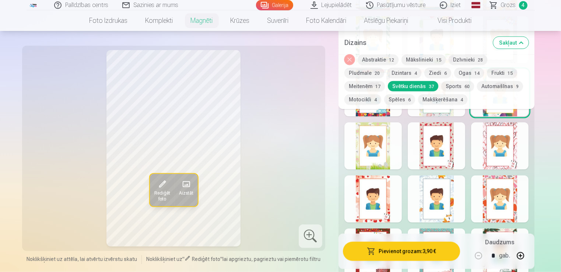
click at [388, 164] on div at bounding box center [373, 145] width 57 height 47
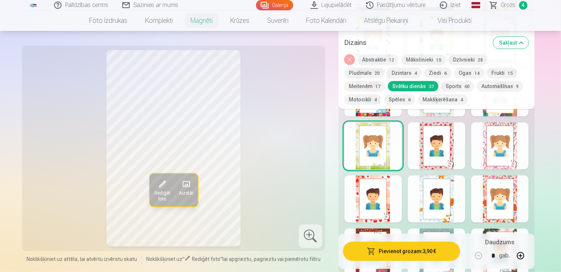
click at [447, 161] on div at bounding box center [436, 145] width 57 height 47
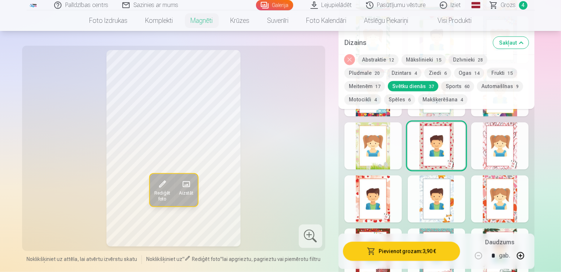
click at [491, 160] on div at bounding box center [499, 145] width 57 height 47
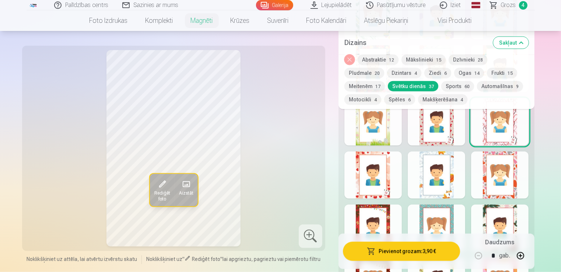
scroll to position [700, 0]
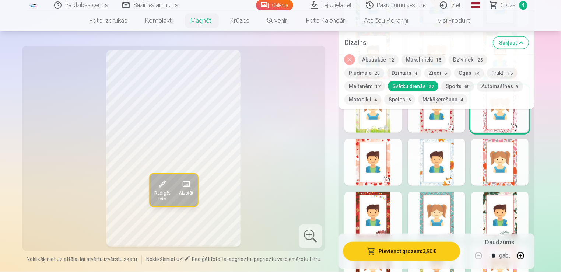
click at [374, 177] on div at bounding box center [373, 162] width 57 height 47
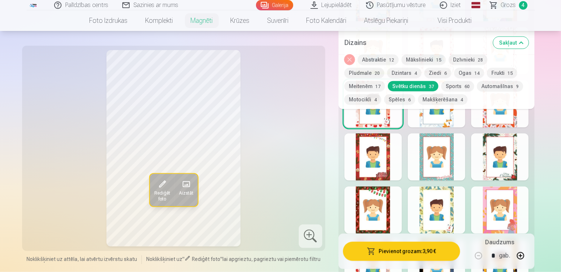
scroll to position [774, 0]
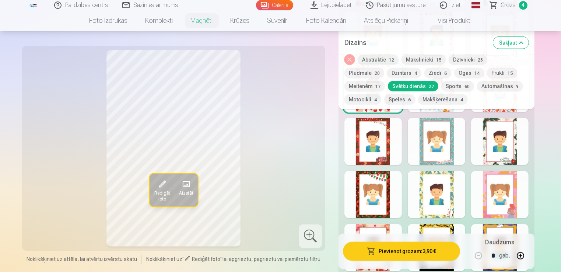
click at [374, 160] on div at bounding box center [373, 141] width 57 height 47
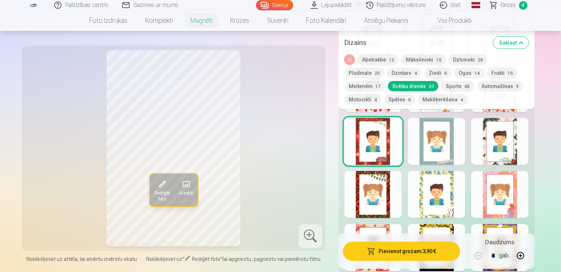
click at [437, 156] on div at bounding box center [436, 141] width 57 height 47
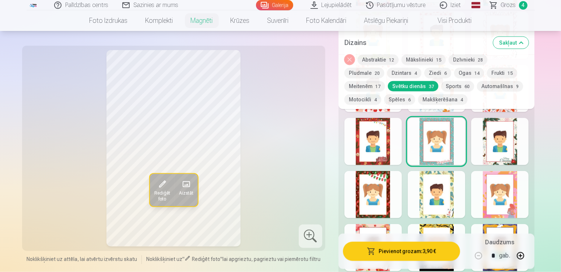
click at [490, 156] on div at bounding box center [499, 141] width 57 height 47
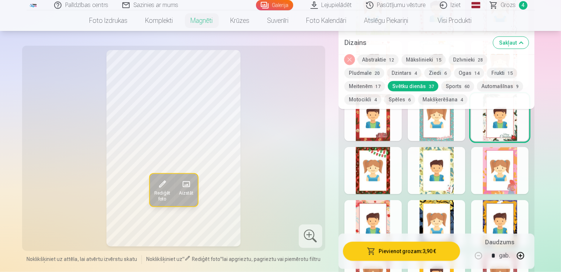
scroll to position [811, 0]
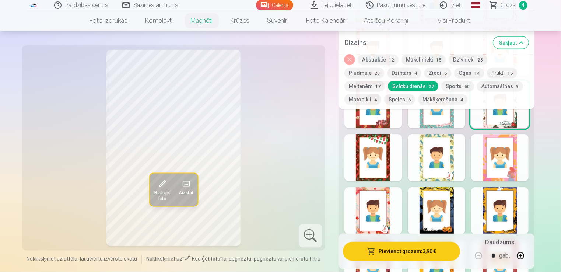
click at [429, 171] on div at bounding box center [436, 157] width 57 height 47
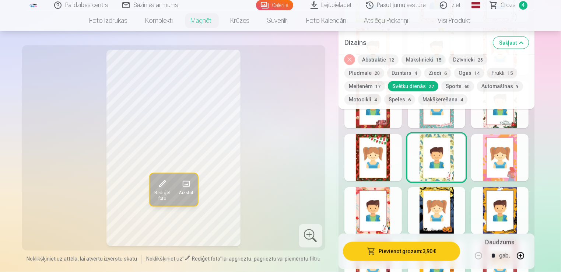
click at [486, 160] on div at bounding box center [499, 157] width 57 height 47
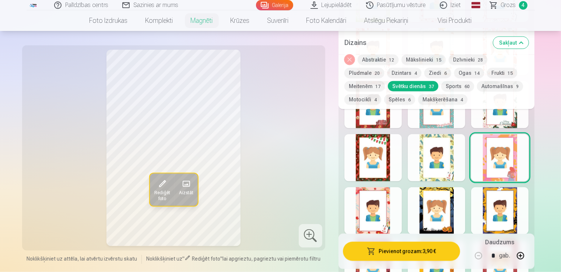
click at [453, 202] on div at bounding box center [436, 210] width 57 height 47
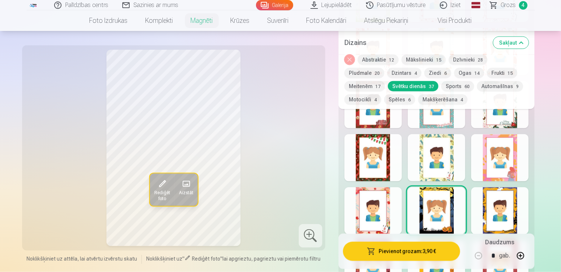
click at [379, 213] on div at bounding box center [373, 210] width 57 height 47
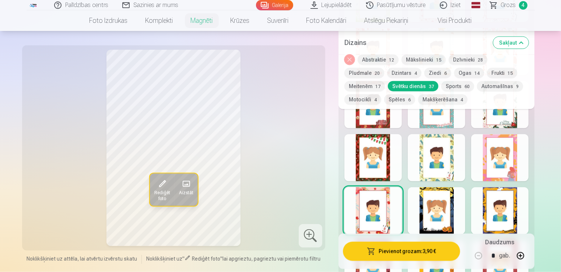
click at [485, 204] on div at bounding box center [499, 210] width 57 height 47
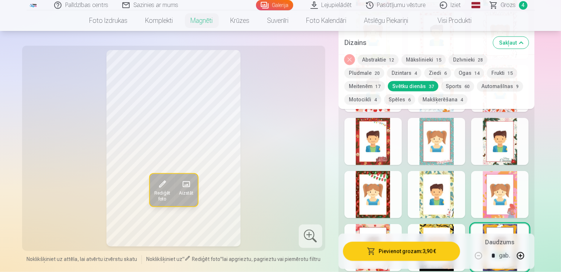
scroll to position [774, 0]
click at [384, 104] on button "Spēles 6" at bounding box center [399, 99] width 31 height 10
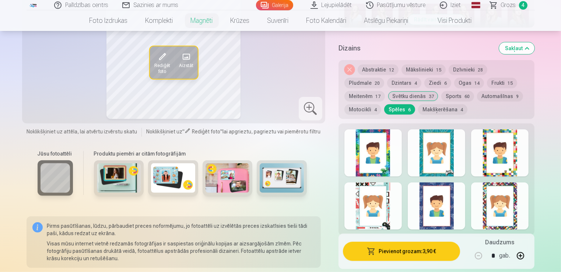
scroll to position [295, 0]
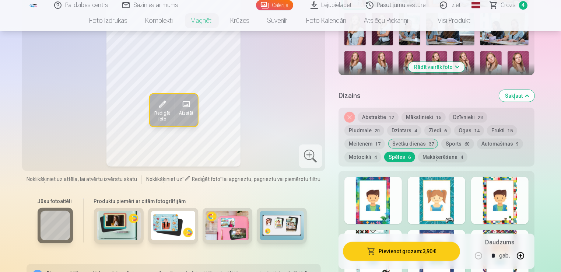
click at [438, 199] on div at bounding box center [436, 200] width 57 height 47
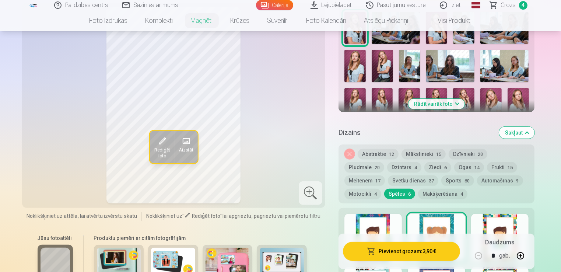
click at [377, 150] on button "Abstraktie 12" at bounding box center [378, 154] width 41 height 10
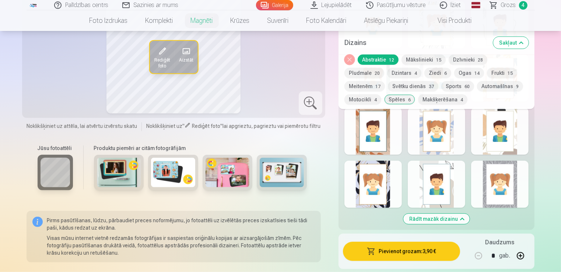
scroll to position [479, 0]
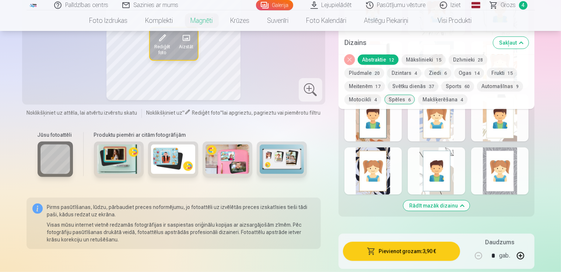
click at [435, 187] on div at bounding box center [436, 170] width 57 height 47
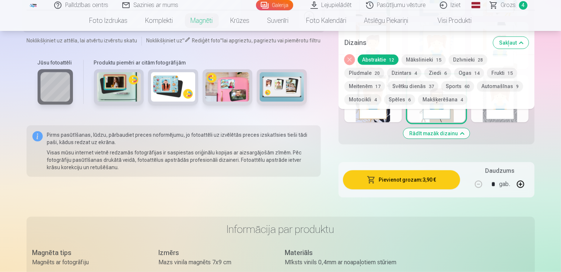
scroll to position [553, 0]
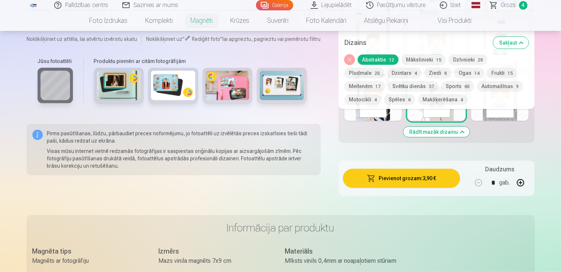
click at [452, 135] on button "Rādīt mazāk dizainu" at bounding box center [437, 132] width 66 height 10
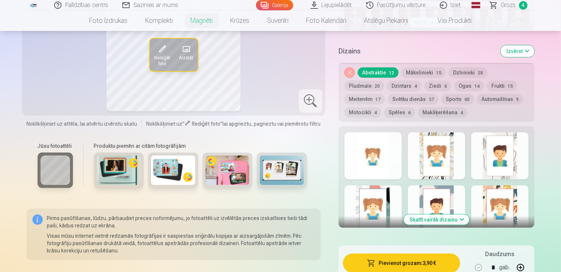
scroll to position [339, 0]
click at [394, 146] on div at bounding box center [373, 156] width 57 height 47
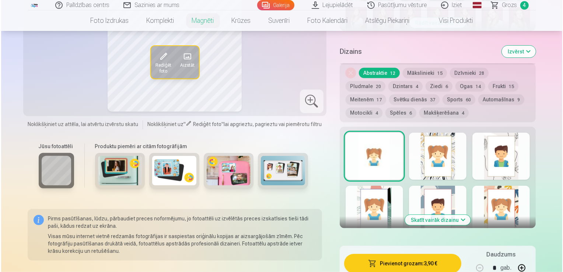
scroll to position [376, 0]
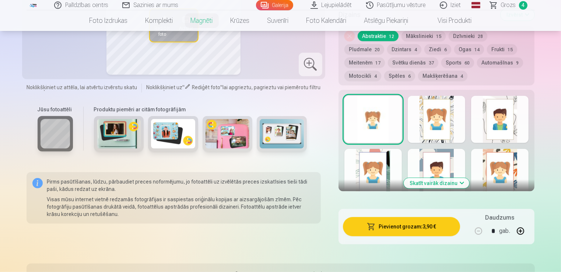
click at [438, 227] on button "Pievienot grozam : 3,90 €" at bounding box center [402, 226] width 118 height 19
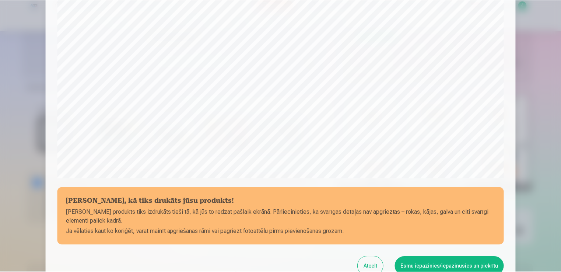
scroll to position [258, 0]
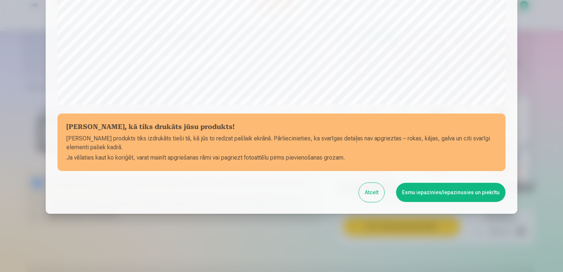
click at [425, 189] on button "Esmu iepazinies/iepazinusies un piekrītu" at bounding box center [450, 192] width 109 height 19
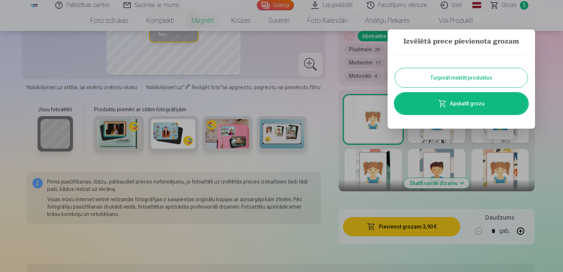
click at [422, 73] on button "Turpināt meklēt produktus" at bounding box center [461, 77] width 133 height 19
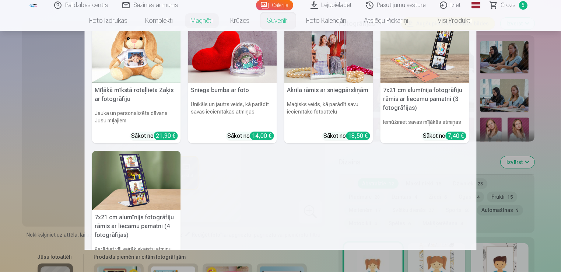
scroll to position [184, 0]
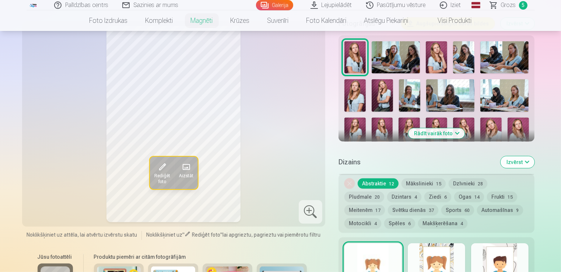
click at [513, 11] on nav "Foto izdrukas Augstas kvalitātes fotoattēlu izdrukas 210 gsm papīrs, piesātināt…" at bounding box center [280, 20] width 561 height 21
click at [517, 7] on link "Grozs 5" at bounding box center [510, 5] width 52 height 10
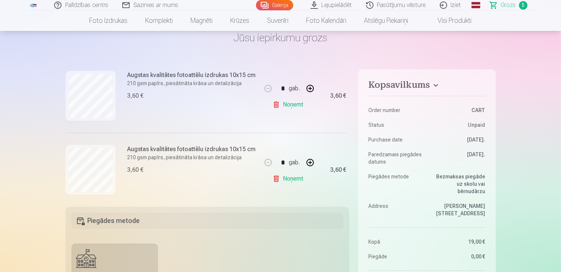
scroll to position [258, 0]
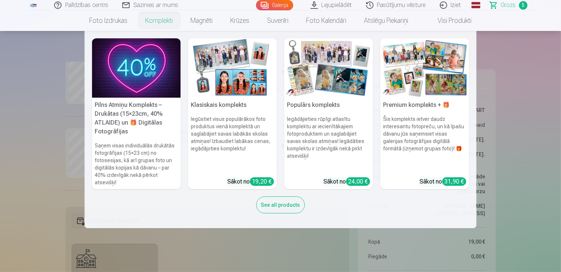
click at [125, 80] on img at bounding box center [136, 67] width 89 height 59
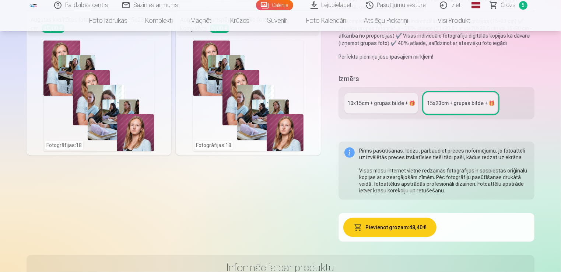
scroll to position [147, 0]
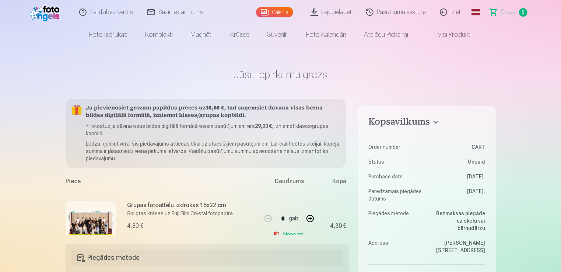
scroll to position [37, 0]
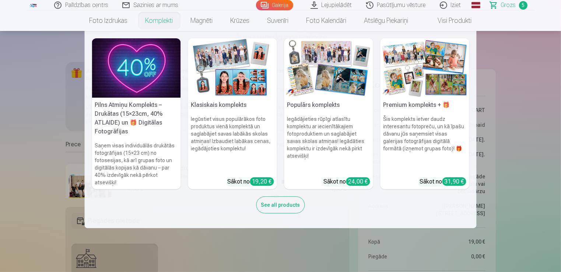
click at [215, 79] on img at bounding box center [232, 67] width 89 height 59
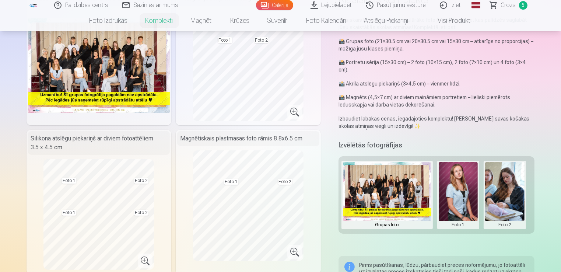
scroll to position [37, 0]
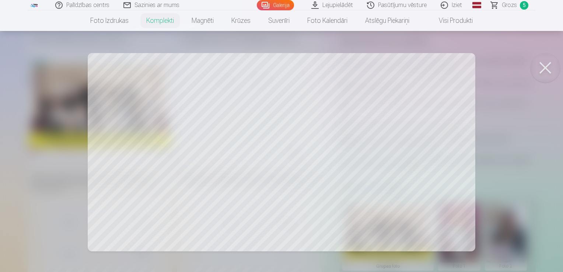
click at [542, 72] on button at bounding box center [545, 67] width 29 height 29
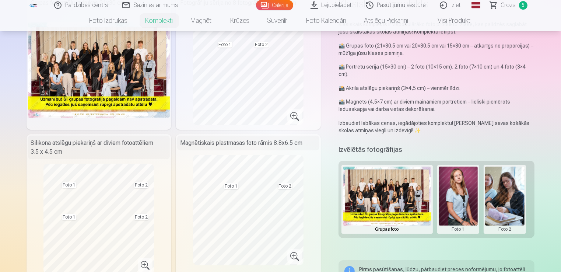
scroll to position [111, 0]
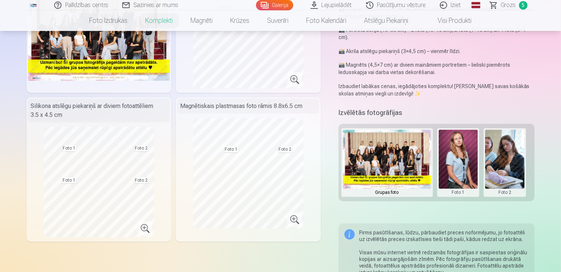
click at [453, 143] on button at bounding box center [458, 163] width 39 height 66
click at [459, 164] on button "Nomainiet foto" at bounding box center [458, 162] width 60 height 21
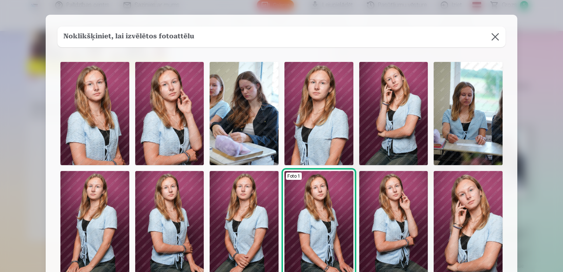
click at [90, 119] on img at bounding box center [94, 113] width 69 height 103
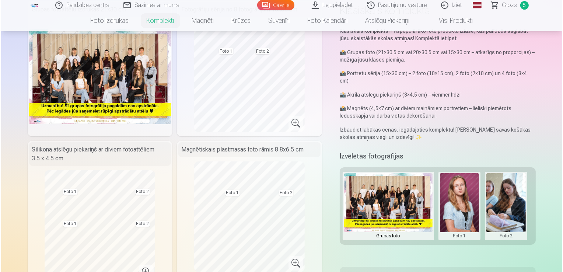
scroll to position [147, 0]
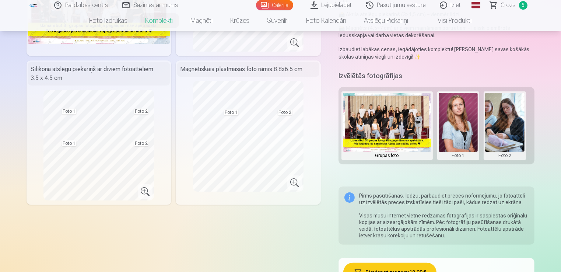
click at [513, 143] on button at bounding box center [504, 126] width 39 height 66
click at [509, 119] on button "Nomainiet foto" at bounding box center [505, 125] width 60 height 21
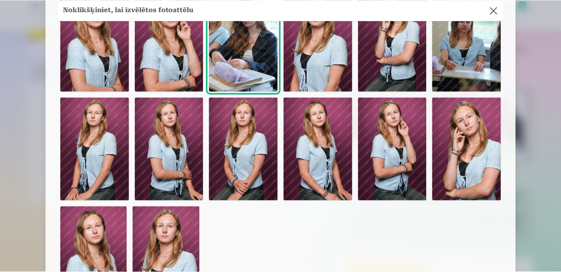
scroll to position [0, 0]
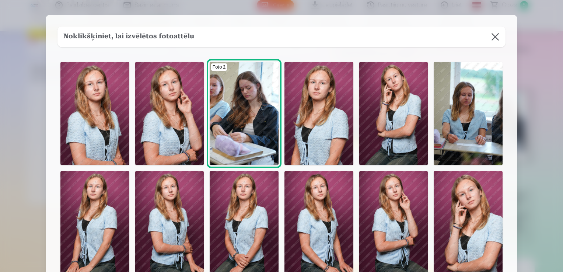
click at [327, 192] on img at bounding box center [319, 222] width 69 height 103
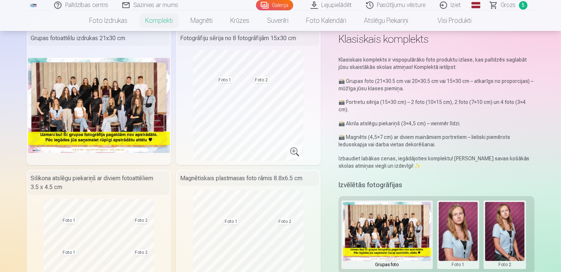
scroll to position [37, 0]
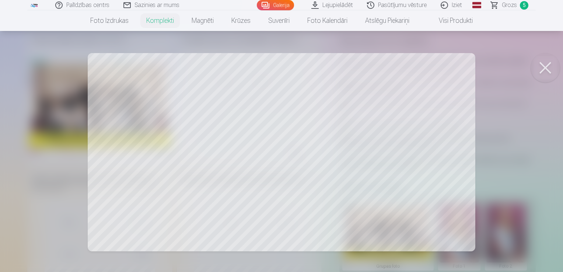
click at [545, 72] on button at bounding box center [545, 67] width 29 height 29
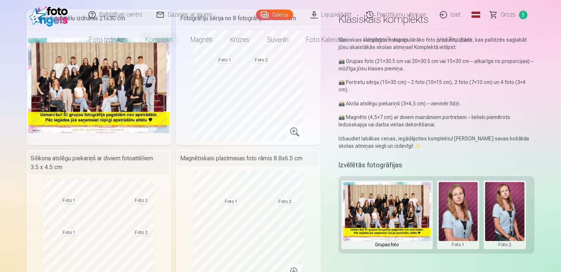
scroll to position [0, 0]
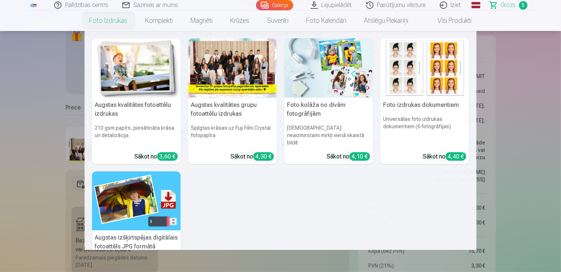
click at [399, 87] on img at bounding box center [425, 67] width 89 height 59
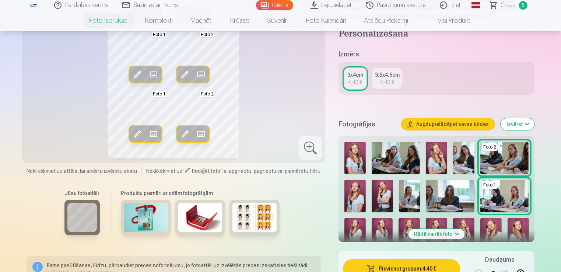
scroll to position [111, 0]
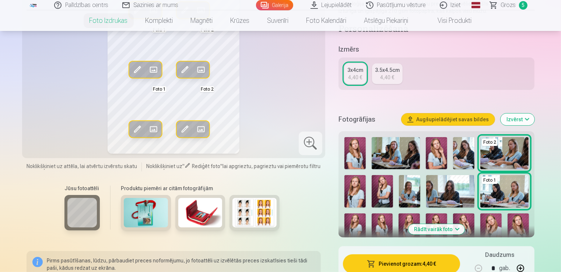
click at [385, 190] on img at bounding box center [382, 191] width 21 height 32
click at [358, 150] on img at bounding box center [355, 153] width 21 height 32
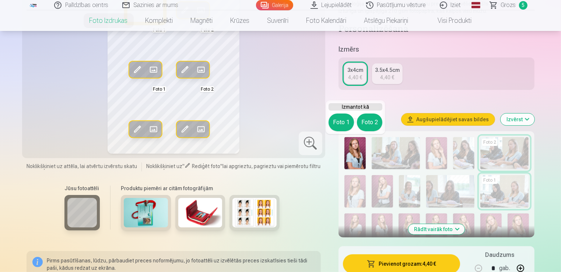
click at [342, 126] on button "Foto 1" at bounding box center [341, 123] width 25 height 18
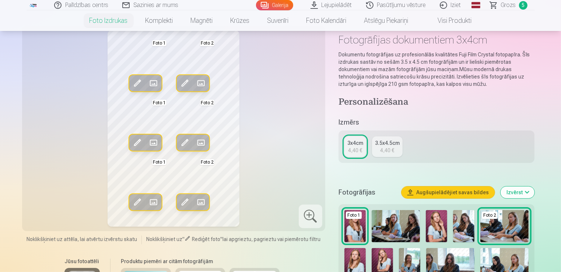
scroll to position [37, 0]
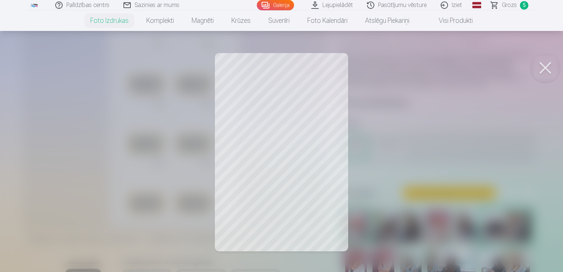
click at [548, 67] on button at bounding box center [545, 67] width 29 height 29
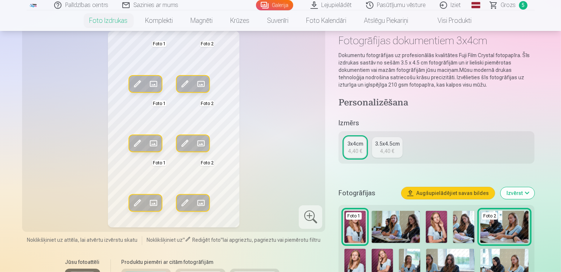
click at [201, 84] on span at bounding box center [201, 84] width 12 height 12
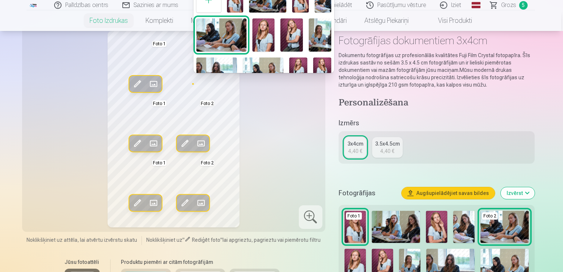
click at [359, 261] on div at bounding box center [281, 136] width 563 height 272
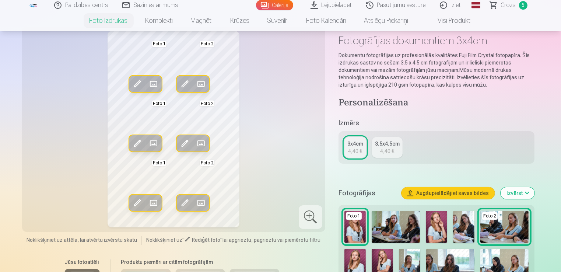
click at [359, 260] on img at bounding box center [355, 265] width 21 height 32
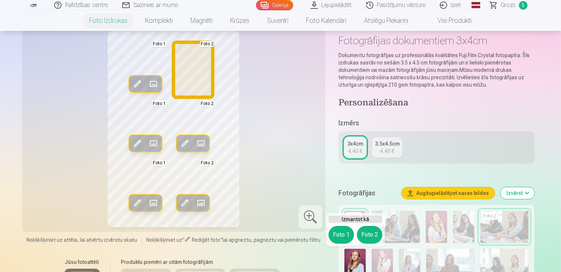
click at [360, 232] on button "Foto 2" at bounding box center [369, 235] width 25 height 18
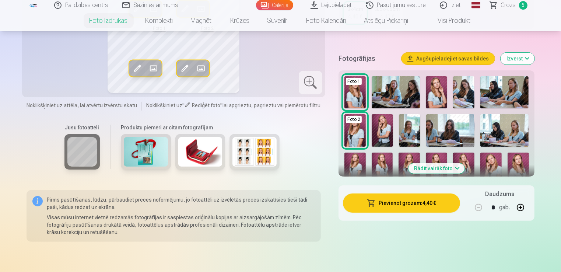
scroll to position [184, 0]
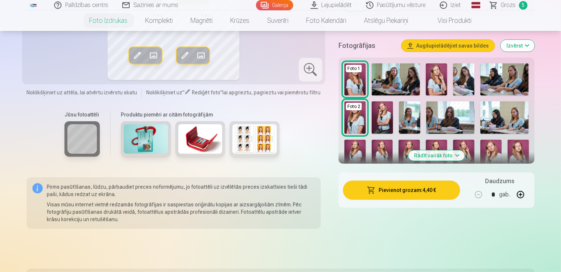
click at [455, 156] on button "Rādīt vairāk foto" at bounding box center [437, 155] width 56 height 10
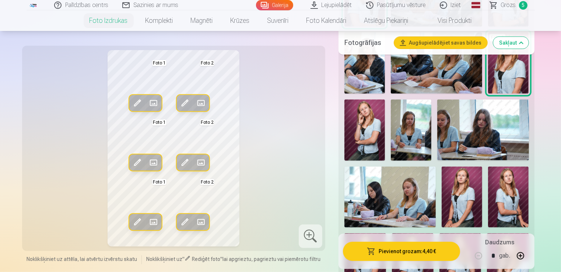
scroll to position [295, 0]
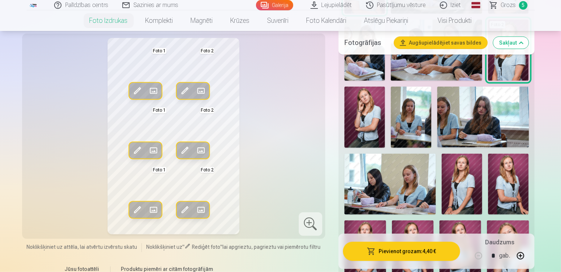
click at [417, 123] on img at bounding box center [411, 117] width 41 height 61
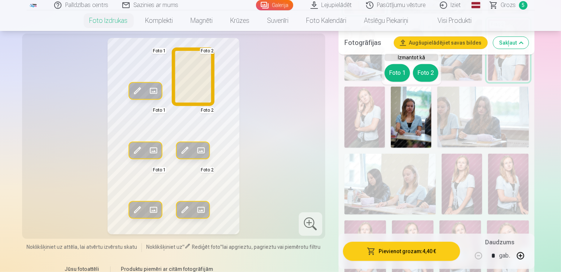
click at [423, 74] on button "Foto 2" at bounding box center [425, 73] width 25 height 18
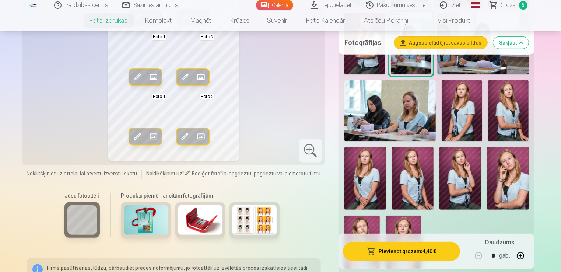
scroll to position [369, 0]
click at [425, 161] on img at bounding box center [413, 178] width 42 height 63
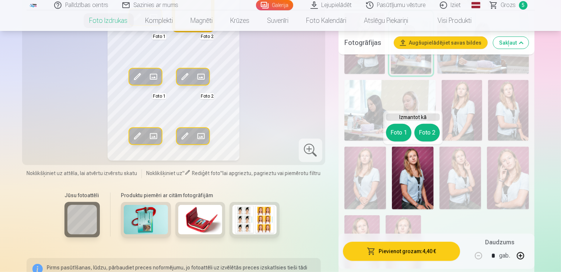
click at [427, 139] on button "Foto 2" at bounding box center [427, 133] width 25 height 18
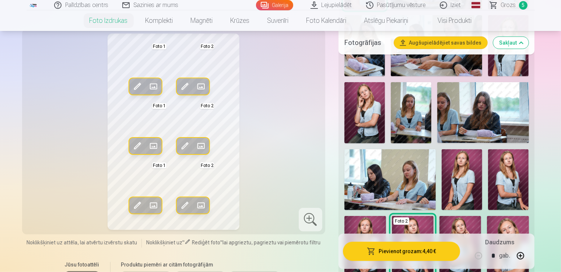
scroll to position [295, 0]
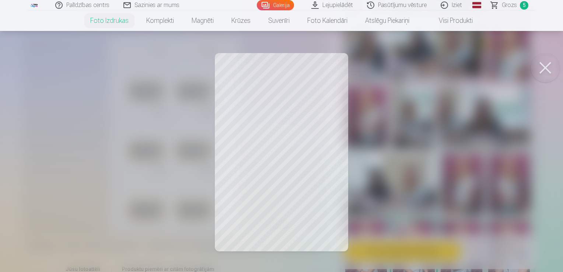
click at [288, 87] on div at bounding box center [281, 136] width 563 height 272
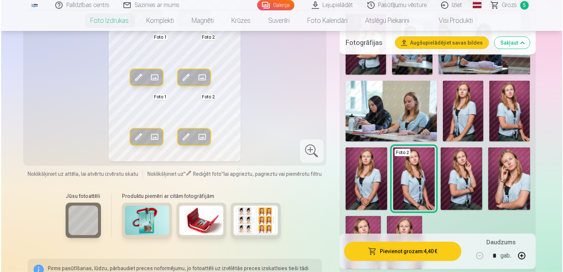
scroll to position [369, 0]
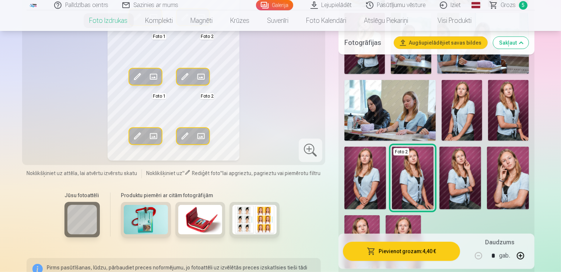
click at [199, 174] on span "Rediģēt foto" at bounding box center [206, 173] width 28 height 6
click at [191, 172] on div "Noklikšķiniet uz attēla, lai atvērtu izvērstu skatu Noklikšķiniet uz " Rediģēt …" at bounding box center [174, 174] width 294 height 9
click at [187, 170] on span at bounding box center [188, 173] width 6 height 6
click at [185, 135] on span at bounding box center [185, 136] width 12 height 12
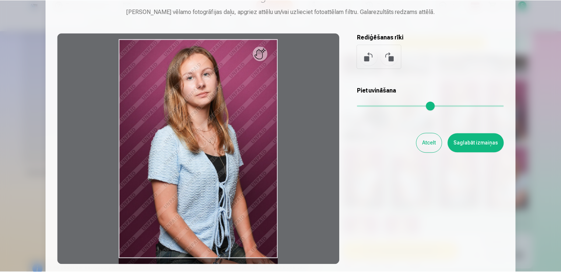
scroll to position [74, 0]
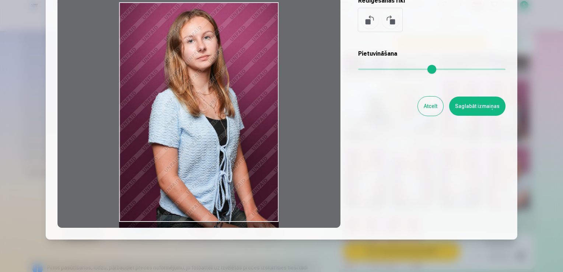
drag, startPoint x: 233, startPoint y: 113, endPoint x: 231, endPoint y: 129, distance: 16.3
click at [231, 129] on div at bounding box center [198, 111] width 283 height 231
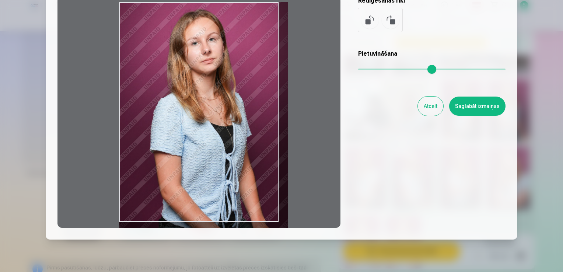
click at [363, 70] on input "range" at bounding box center [431, 69] width 147 height 1
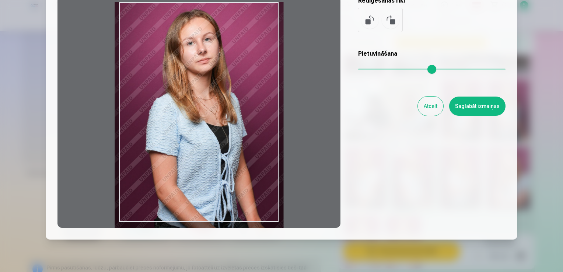
drag, startPoint x: 251, startPoint y: 84, endPoint x: 246, endPoint y: 84, distance: 4.4
click at [246, 84] on div at bounding box center [198, 111] width 283 height 231
type input "****"
click at [462, 107] on button "Saglabāt izmaiņas" at bounding box center [477, 106] width 56 height 19
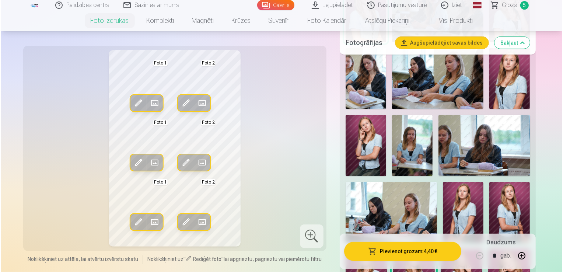
scroll to position [258, 0]
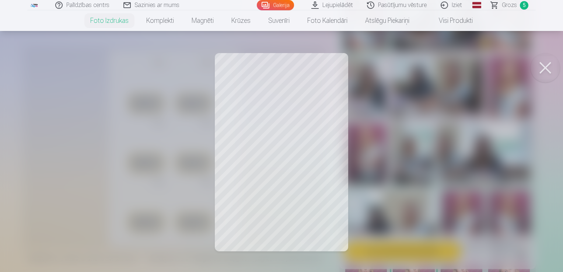
click at [540, 66] on button at bounding box center [545, 67] width 29 height 29
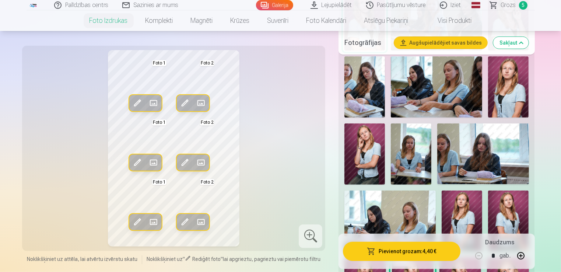
click at [135, 105] on span at bounding box center [137, 103] width 12 height 12
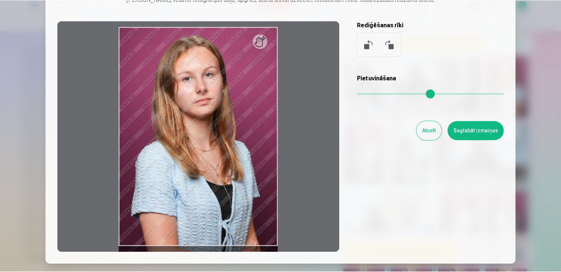
scroll to position [37, 0]
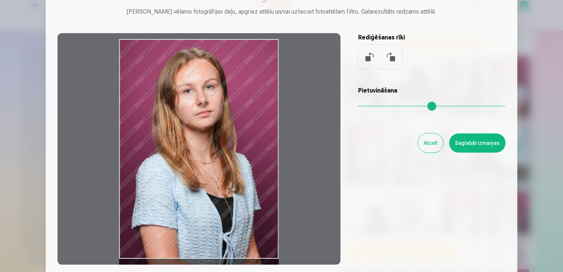
click at [248, 114] on div at bounding box center [198, 148] width 283 height 231
click at [475, 144] on button "Saglabāt izmaiņas" at bounding box center [477, 142] width 56 height 19
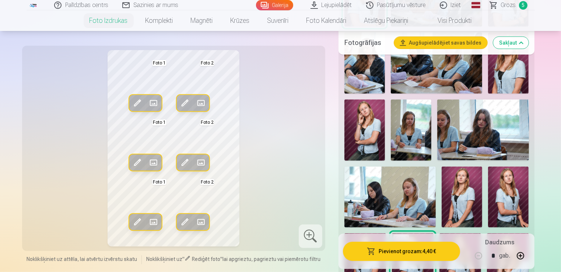
scroll to position [295, 0]
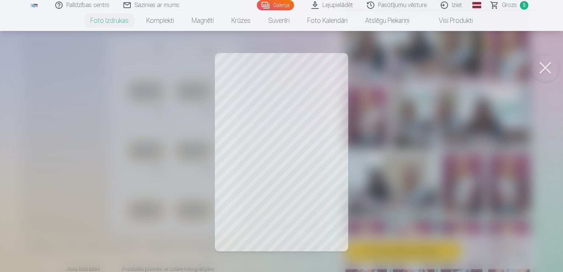
click at [257, 94] on div at bounding box center [281, 136] width 563 height 272
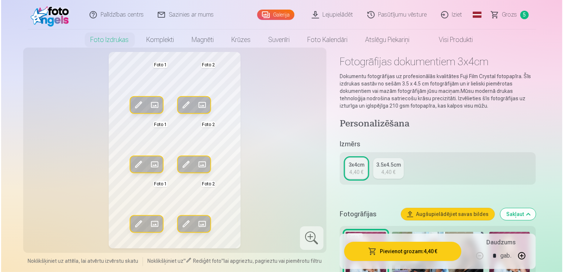
scroll to position [0, 0]
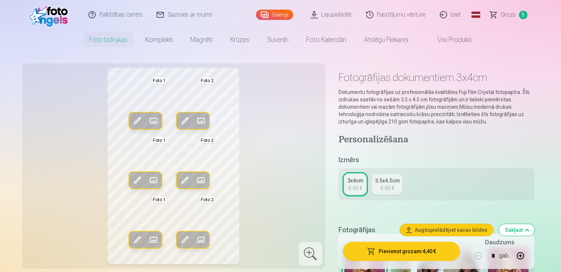
click at [405, 249] on button "Pievienot grozam : 4,40 €" at bounding box center [402, 251] width 118 height 19
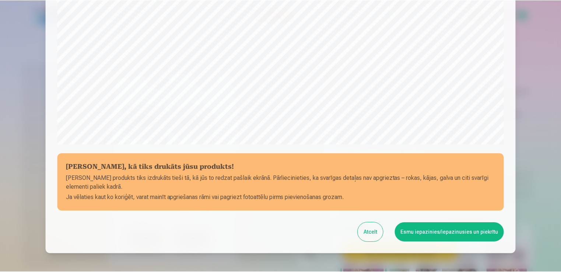
scroll to position [258, 0]
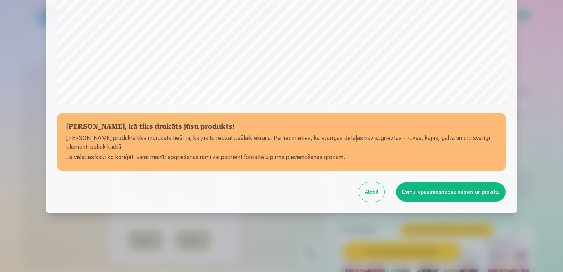
click at [446, 192] on button "Esmu iepazinies/iepazinusies un piekrītu" at bounding box center [450, 191] width 109 height 19
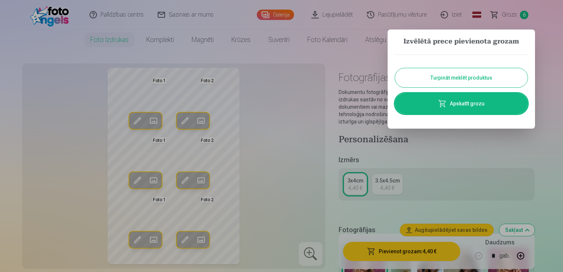
click at [444, 81] on button "Turpināt meklēt produktus" at bounding box center [461, 77] width 133 height 19
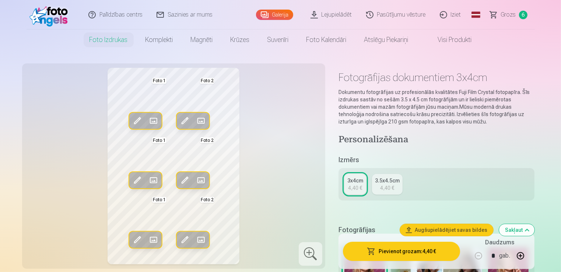
click at [497, 17] on link "Grozs 6" at bounding box center [510, 14] width 52 height 29
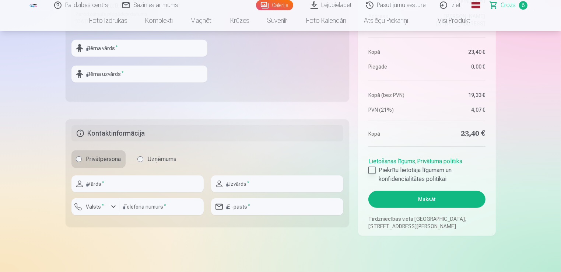
scroll to position [332, 0]
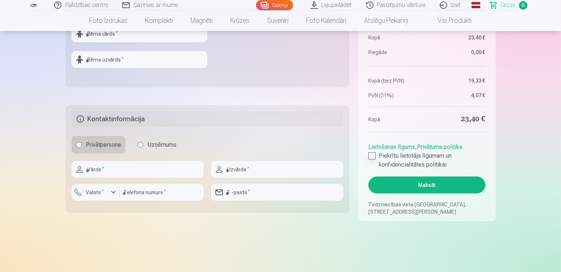
click at [372, 153] on div at bounding box center [372, 155] width 7 height 7
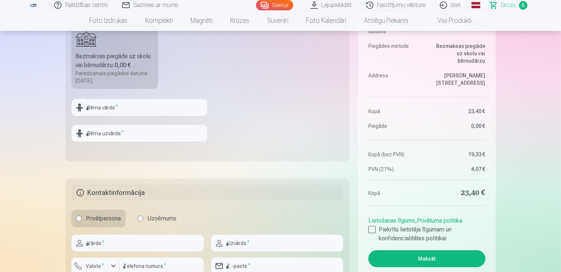
scroll to position [184, 0]
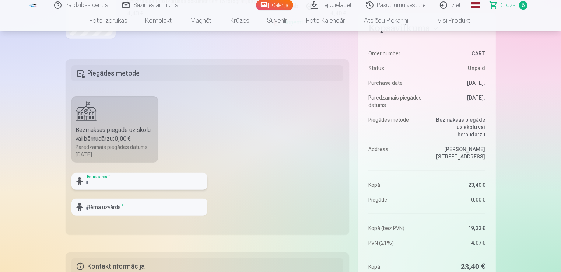
click at [130, 180] on input "text" at bounding box center [140, 181] width 136 height 17
type input "*******"
type input "*****"
click at [109, 120] on label "Bezmaksas piegāde uz skolu vai bērnudārzu : 0,00 € Paredzamais piegādes datums …" at bounding box center [115, 129] width 87 height 66
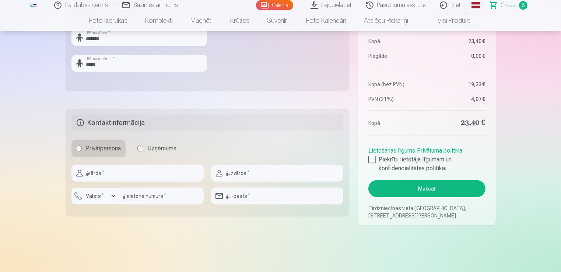
scroll to position [332, 0]
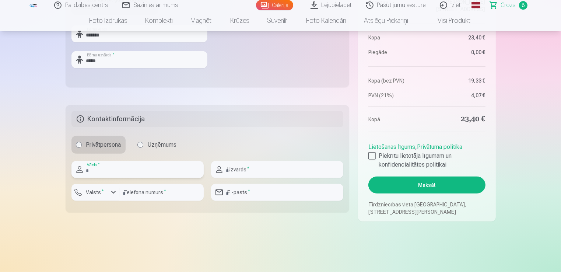
click at [127, 167] on input "text" at bounding box center [138, 169] width 132 height 17
click at [116, 167] on input "text" at bounding box center [138, 169] width 132 height 17
type input "****"
click at [243, 172] on input "text" at bounding box center [277, 169] width 132 height 17
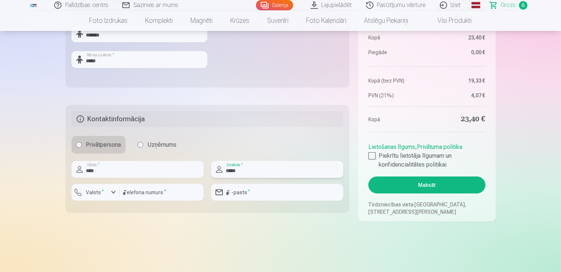
type input "*****"
click at [152, 191] on input "number" at bounding box center [161, 192] width 84 height 17
click at [98, 195] on label "Valsts *" at bounding box center [95, 192] width 24 height 7
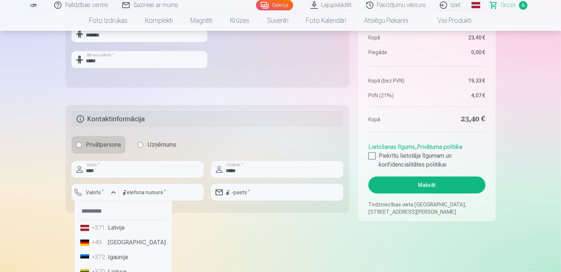
click at [118, 233] on li "+371 Latvija" at bounding box center [123, 227] width 92 height 15
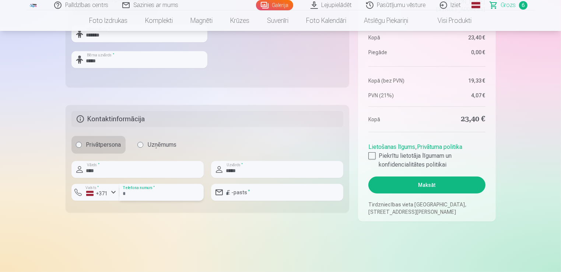
click at [154, 198] on input "number" at bounding box center [161, 192] width 84 height 17
type input "********"
drag, startPoint x: 223, startPoint y: 191, endPoint x: 228, endPoint y: 190, distance: 5.2
click at [223, 191] on div "E -pasts *" at bounding box center [277, 192] width 132 height 17
click at [228, 190] on input "email" at bounding box center [277, 192] width 132 height 17
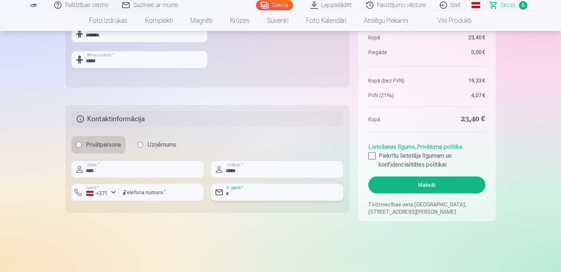
type input "**********"
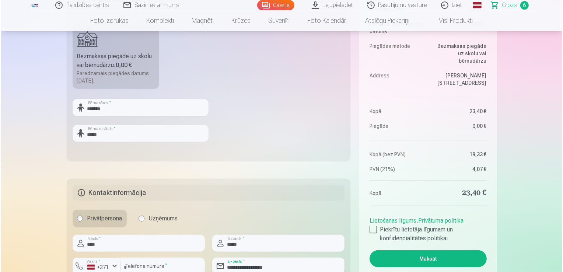
scroll to position [295, 0]
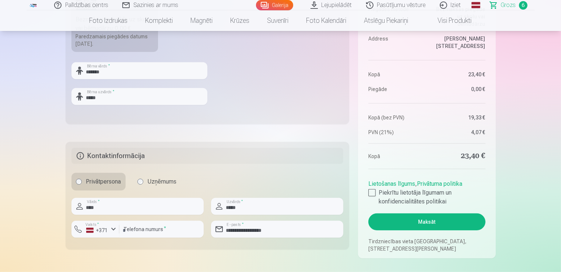
click at [426, 221] on button "Maksāt" at bounding box center [427, 221] width 117 height 17
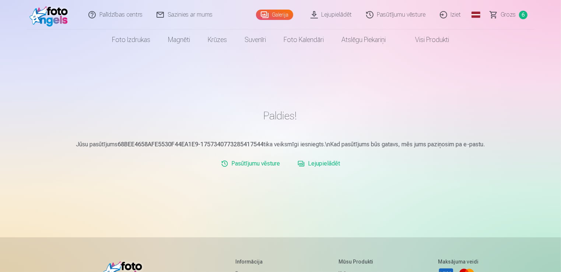
click at [451, 19] on link "Iziet" at bounding box center [450, 14] width 35 height 29
